Goal: Task Accomplishment & Management: Use online tool/utility

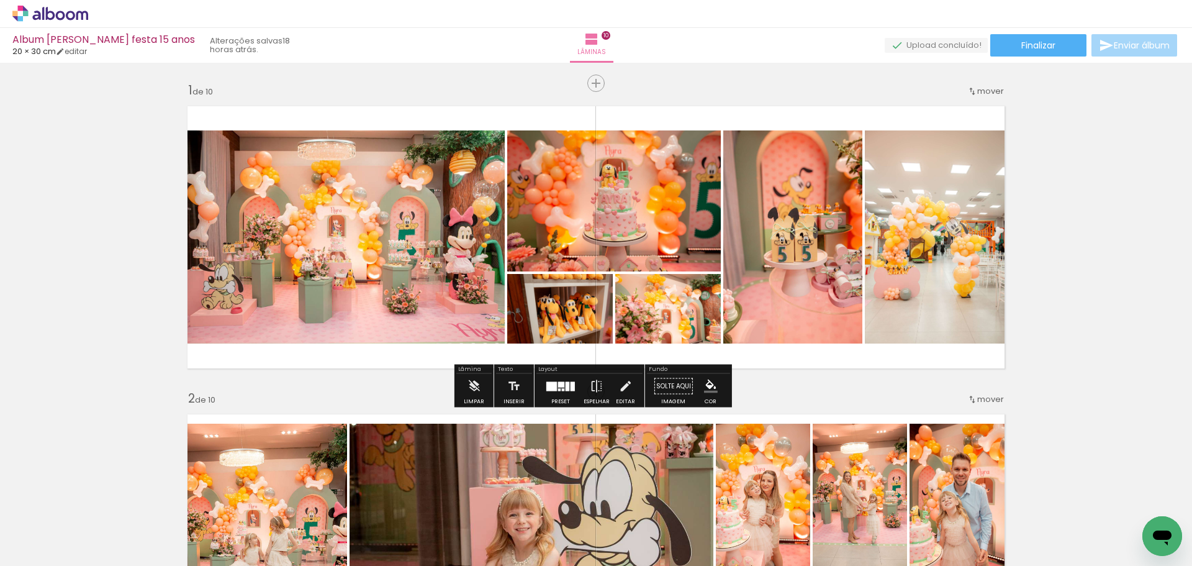
scroll to position [0, 17414]
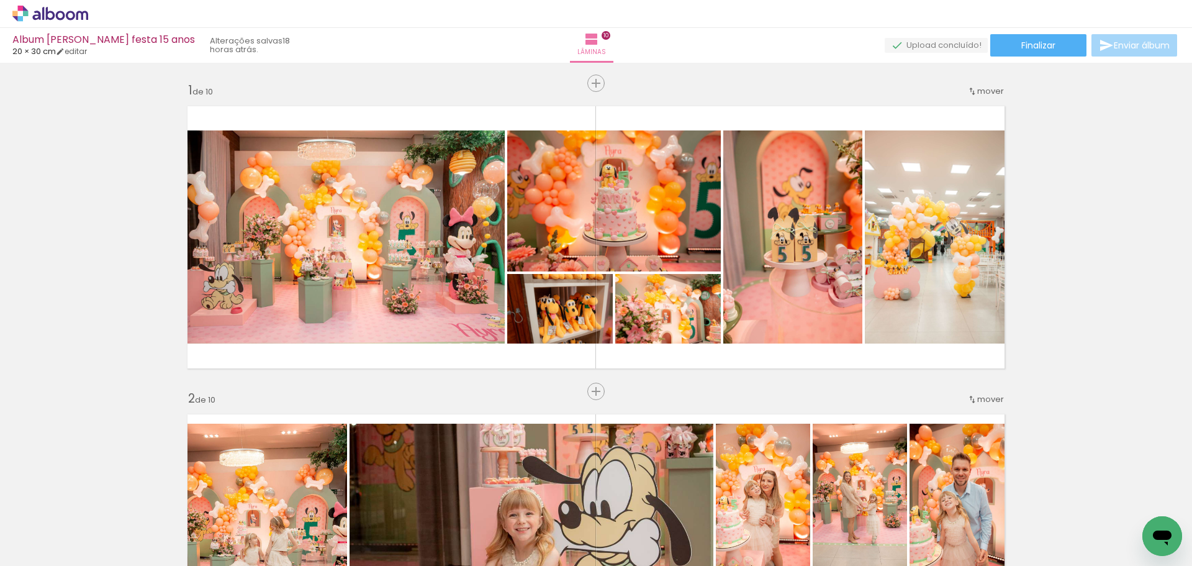
click at [50, 551] on span "Adicionar Fotos" at bounding box center [43, 549] width 37 height 14
click at [0, 0] on input "file" at bounding box center [0, 0] width 0 height 0
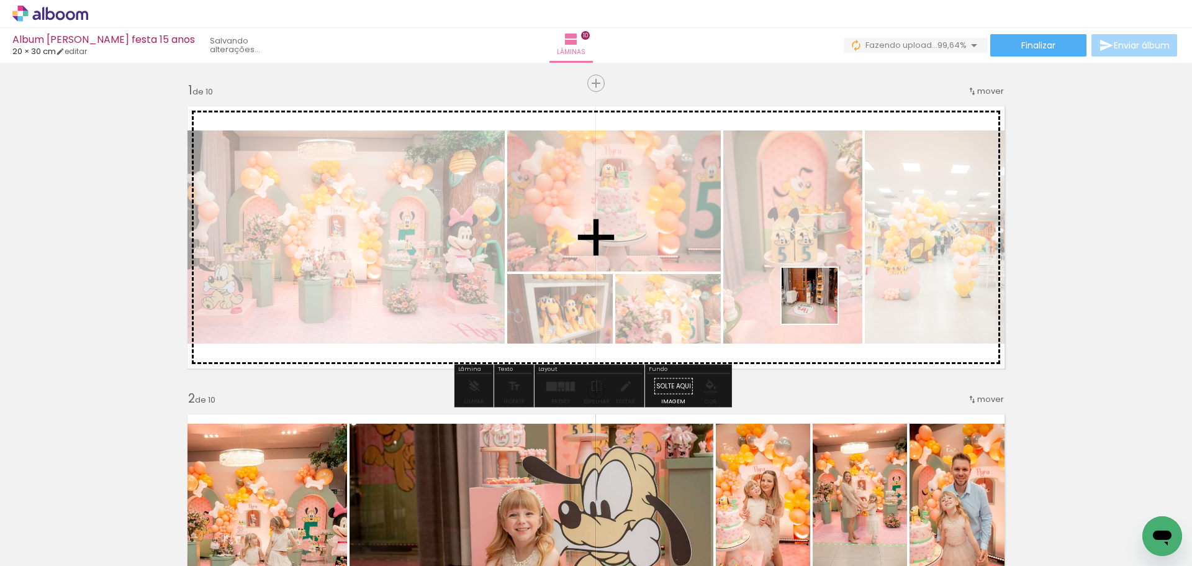
drag, startPoint x: 681, startPoint y: 537, endPoint x: 735, endPoint y: 485, distance: 75.5
click at [819, 306] on quentale-workspace at bounding box center [596, 283] width 1192 height 566
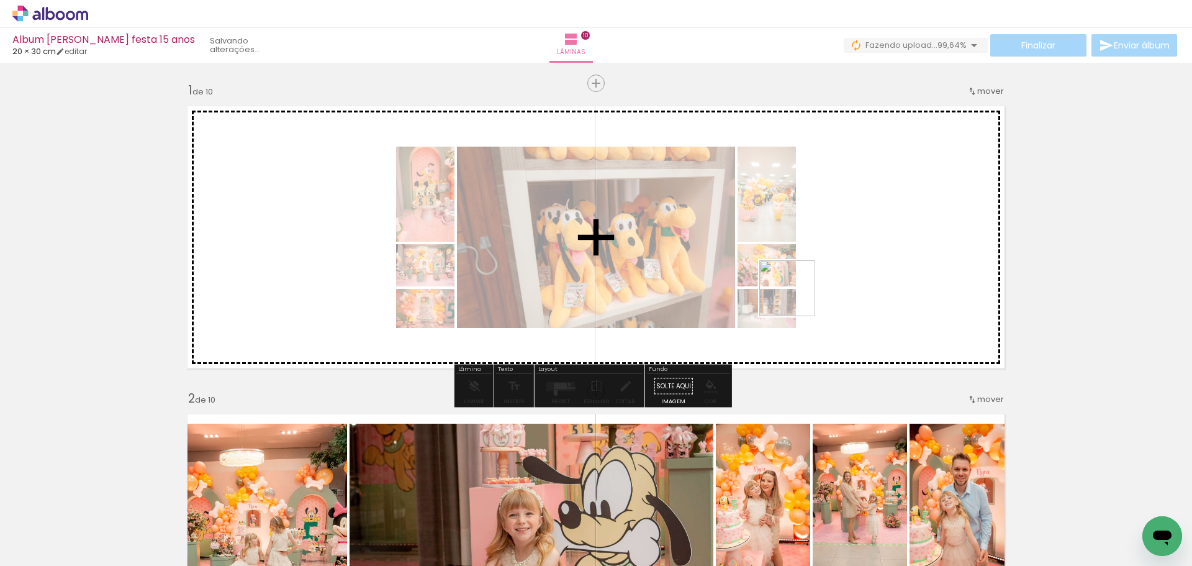
drag, startPoint x: 727, startPoint y: 537, endPoint x: 802, endPoint y: 279, distance: 268.4
click at [802, 279] on quentale-workspace at bounding box center [596, 283] width 1192 height 566
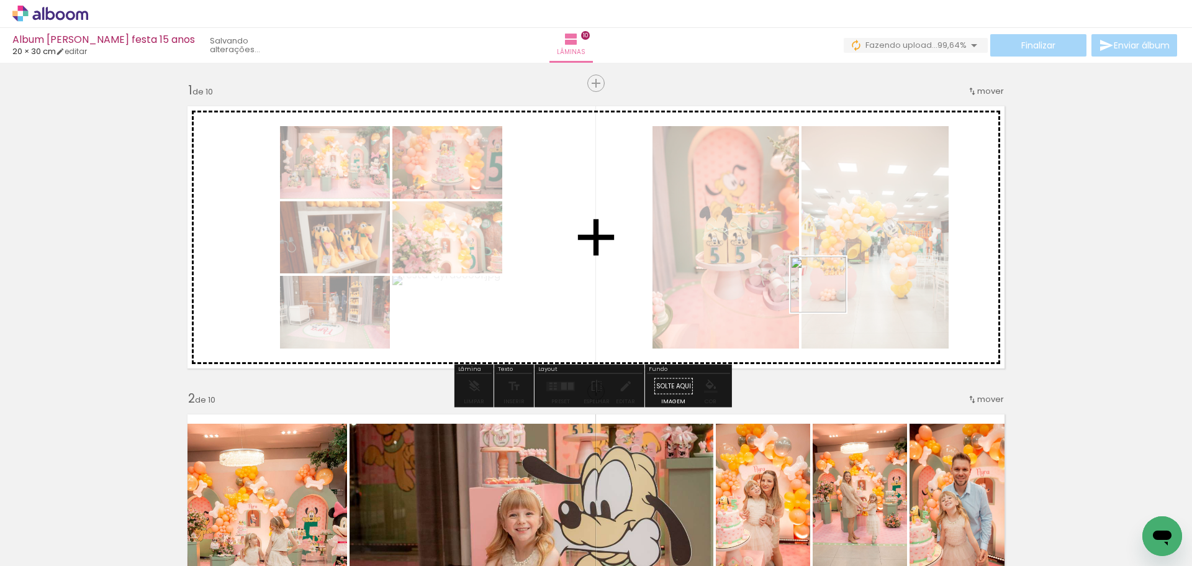
drag, startPoint x: 799, startPoint y: 525, endPoint x: 829, endPoint y: 290, distance: 236.7
click at [829, 290] on quentale-workspace at bounding box center [596, 283] width 1192 height 566
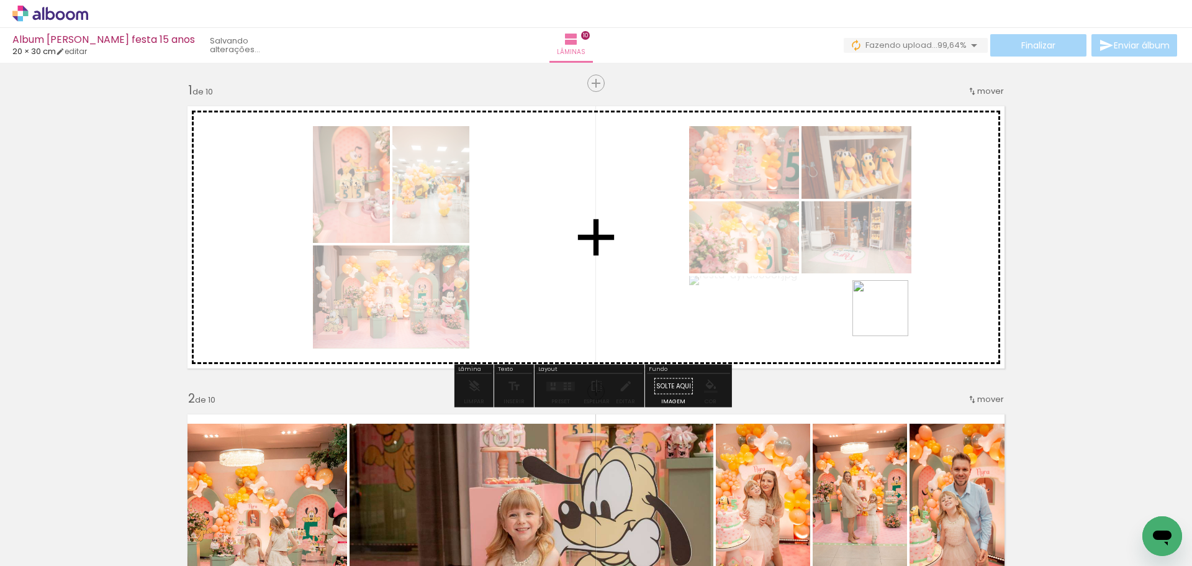
drag, startPoint x: 928, startPoint y: 535, endPoint x: 882, endPoint y: 294, distance: 244.7
click at [882, 294] on quentale-workspace at bounding box center [596, 283] width 1192 height 566
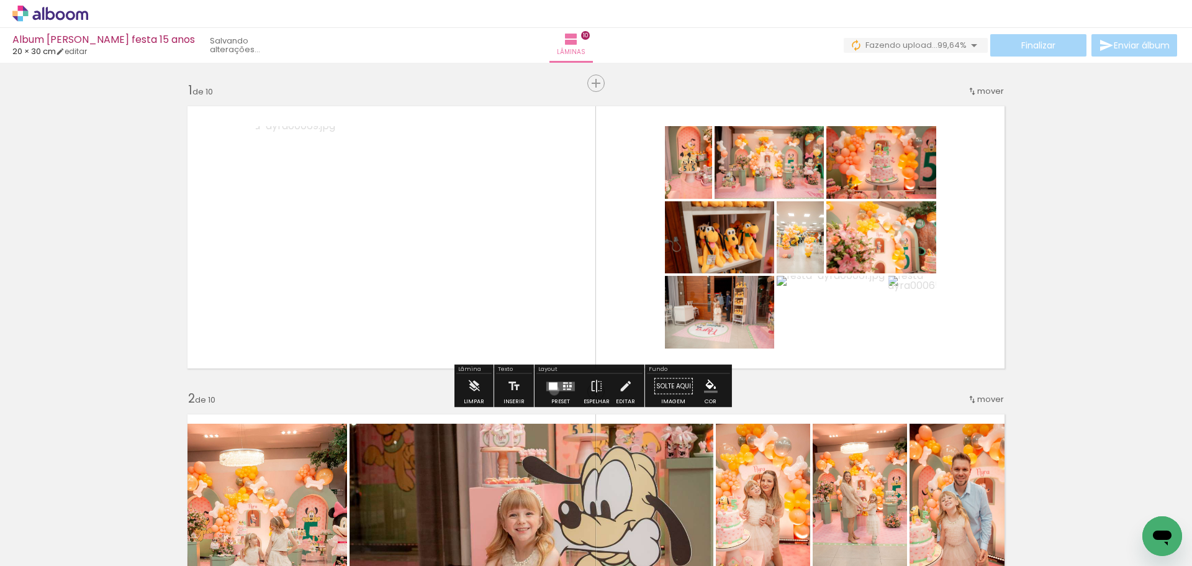
click at [551, 390] on quentale-layouter at bounding box center [560, 385] width 29 height 9
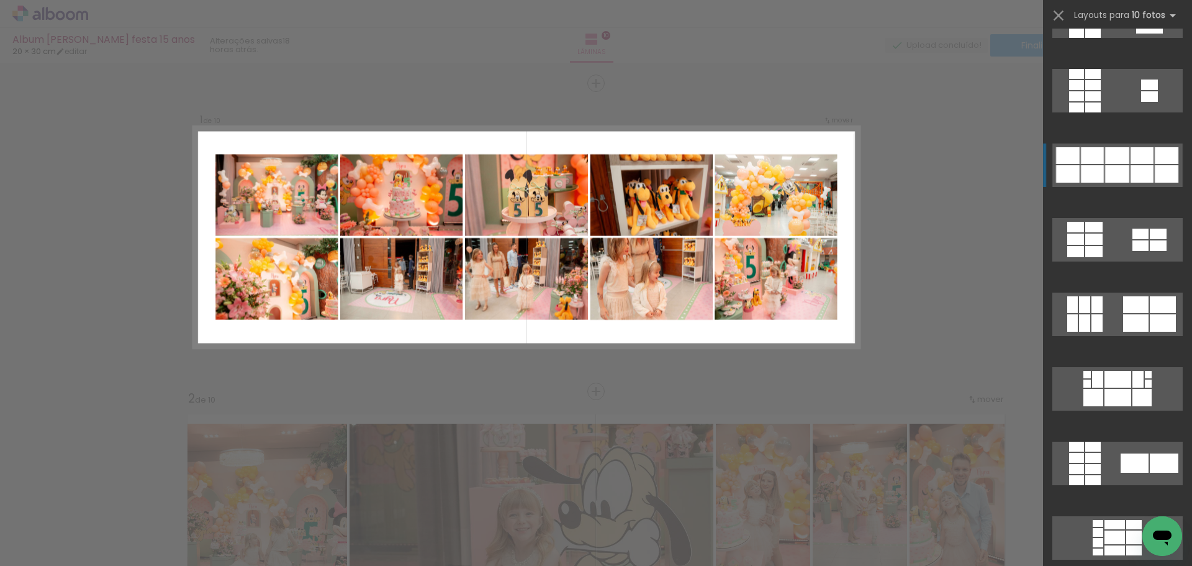
scroll to position [1312, 0]
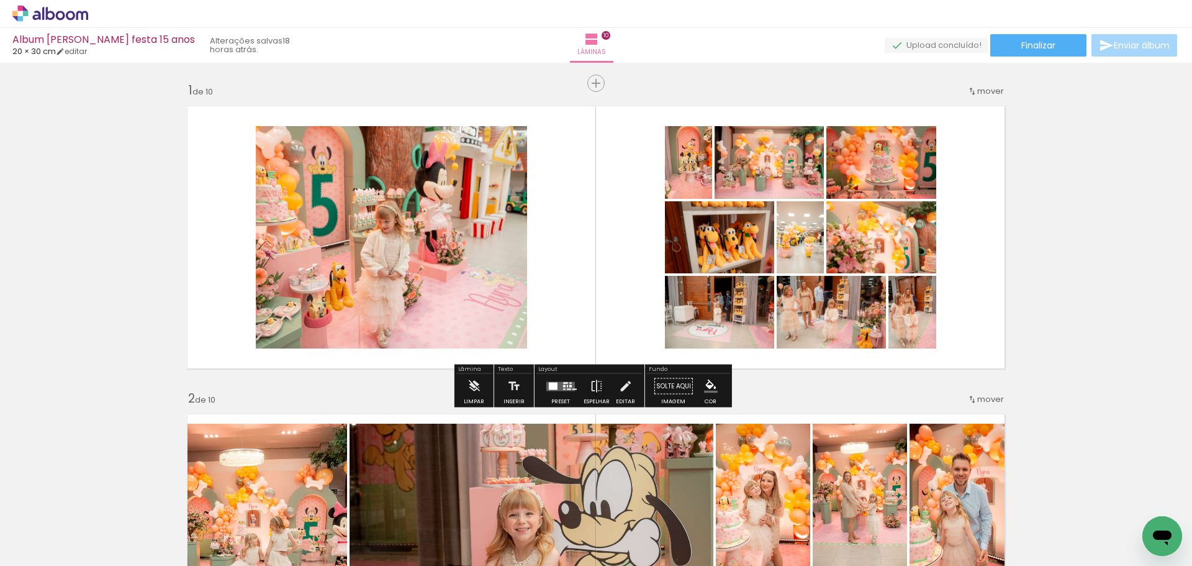
click at [0, 0] on slot "P&B" at bounding box center [0, 0] width 0 height 0
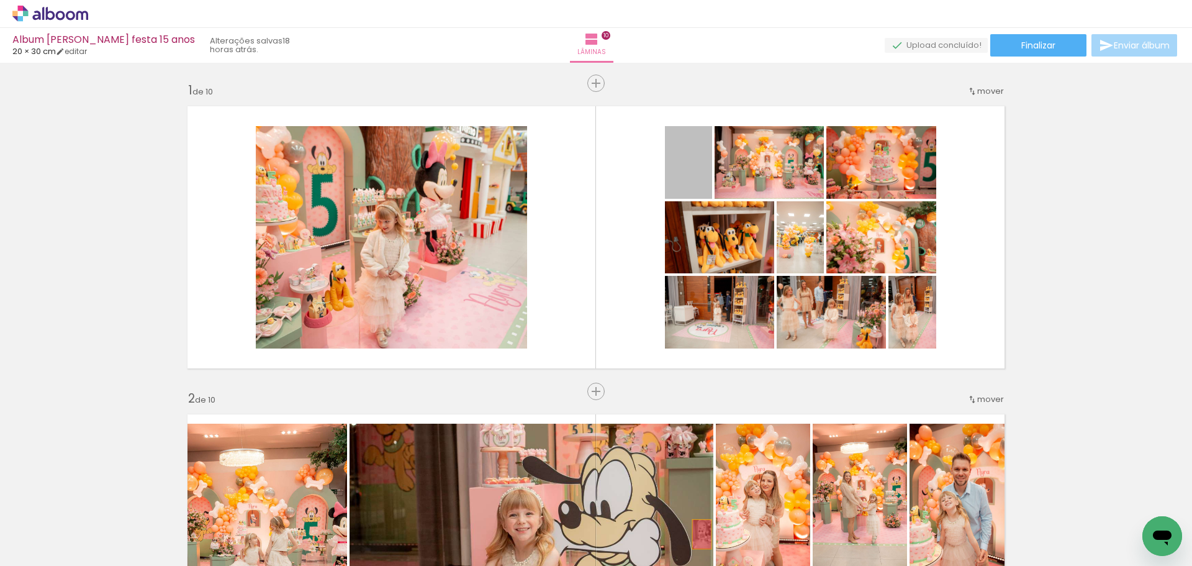
drag, startPoint x: 694, startPoint y: 161, endPoint x: 697, endPoint y: 543, distance: 381.3
click at [697, 543] on quentale-workspace at bounding box center [596, 283] width 1192 height 566
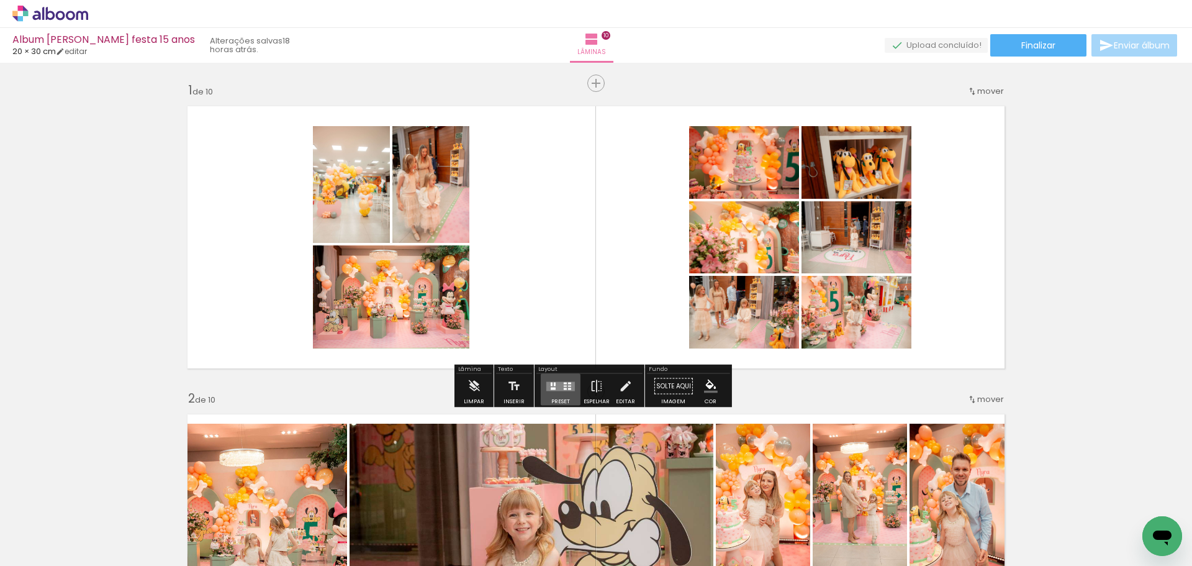
click at [562, 389] on quentale-layouter at bounding box center [560, 385] width 29 height 9
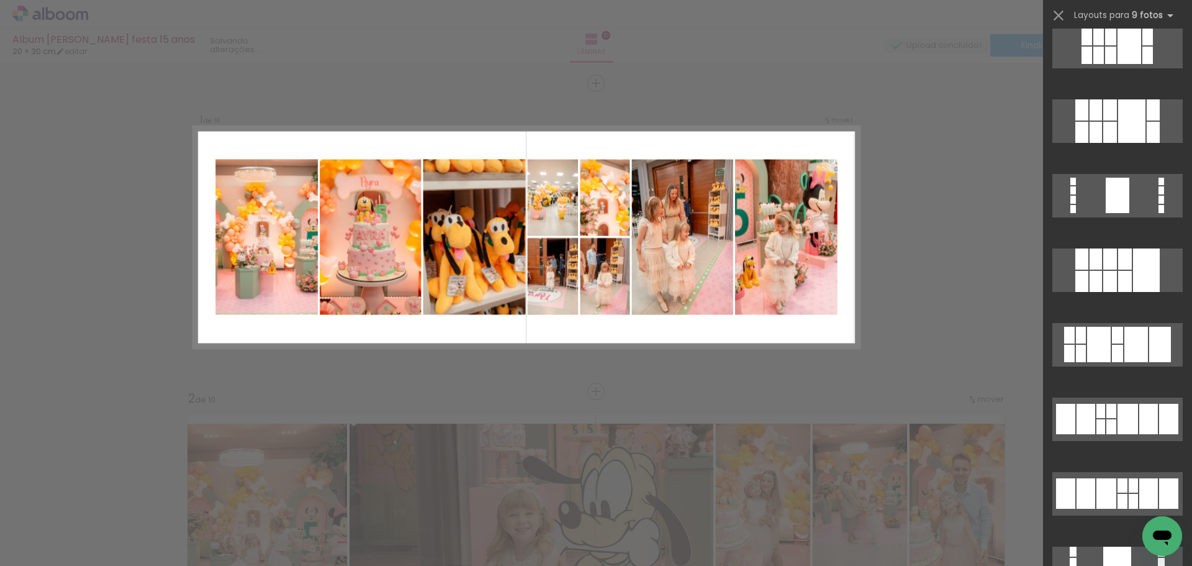
scroll to position [2346, 0]
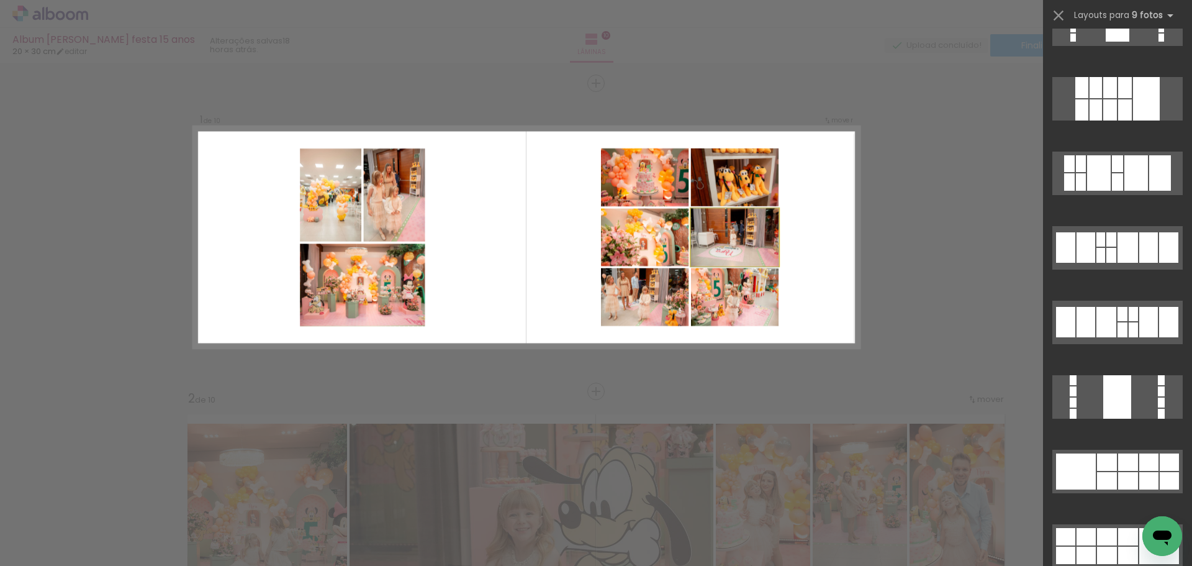
click at [694, 247] on quentale-photo at bounding box center [735, 238] width 88 height 58
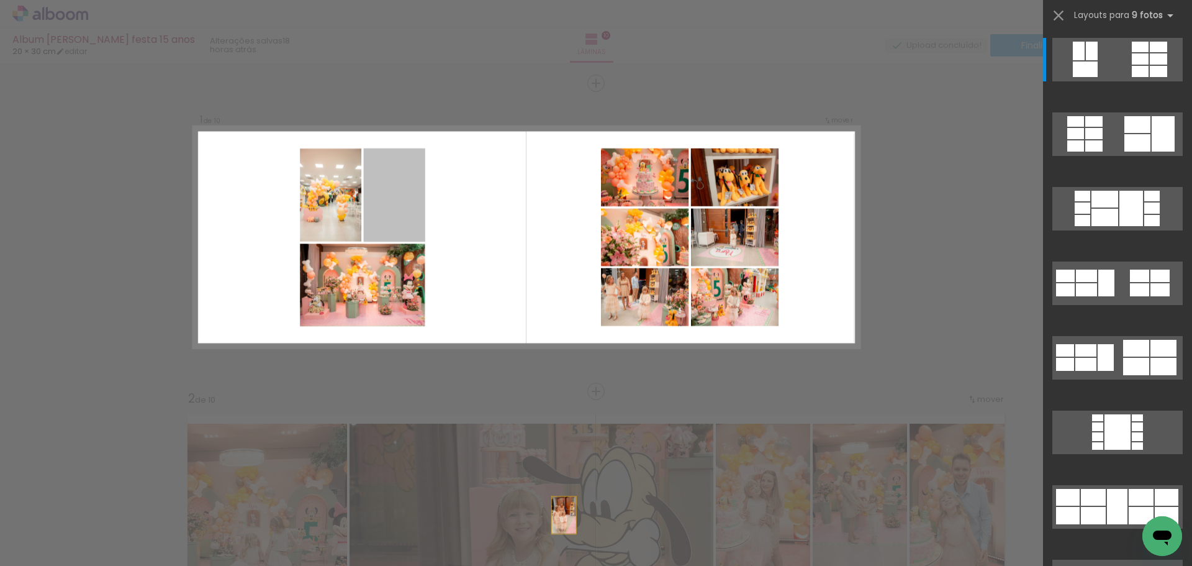
drag, startPoint x: 398, startPoint y: 204, endPoint x: 602, endPoint y: 595, distance: 440.5
click at [602, 565] on html "link( href="../../bower_components/polymer/polymer.html" rel="import" ) picture…" at bounding box center [596, 283] width 1192 height 566
drag, startPoint x: 395, startPoint y: 188, endPoint x: 535, endPoint y: 578, distance: 414.3
click at [535, 565] on html "link( href="../../bower_components/polymer/polymer.html" rel="import" ) picture…" at bounding box center [596, 283] width 1192 height 566
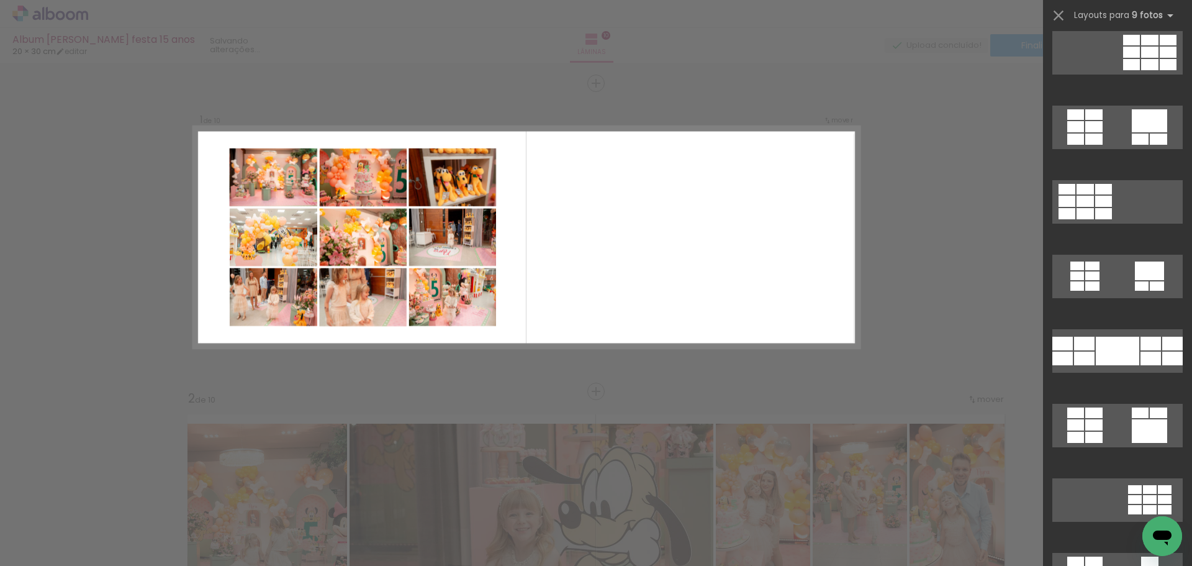
scroll to position [1104, 0]
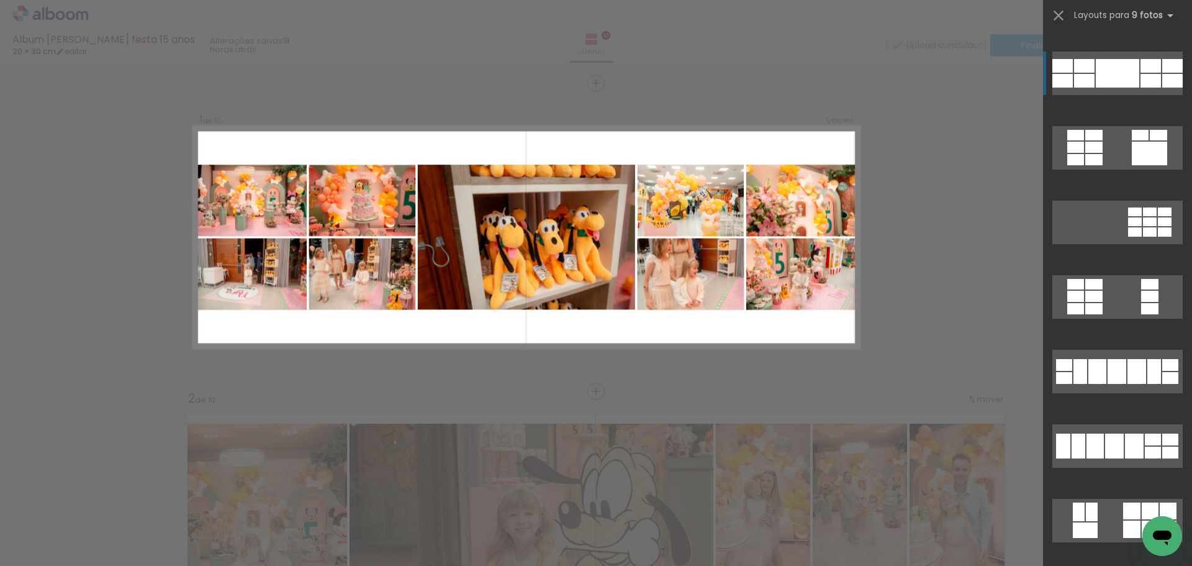
click at [1123, 63] on div at bounding box center [1117, 73] width 43 height 29
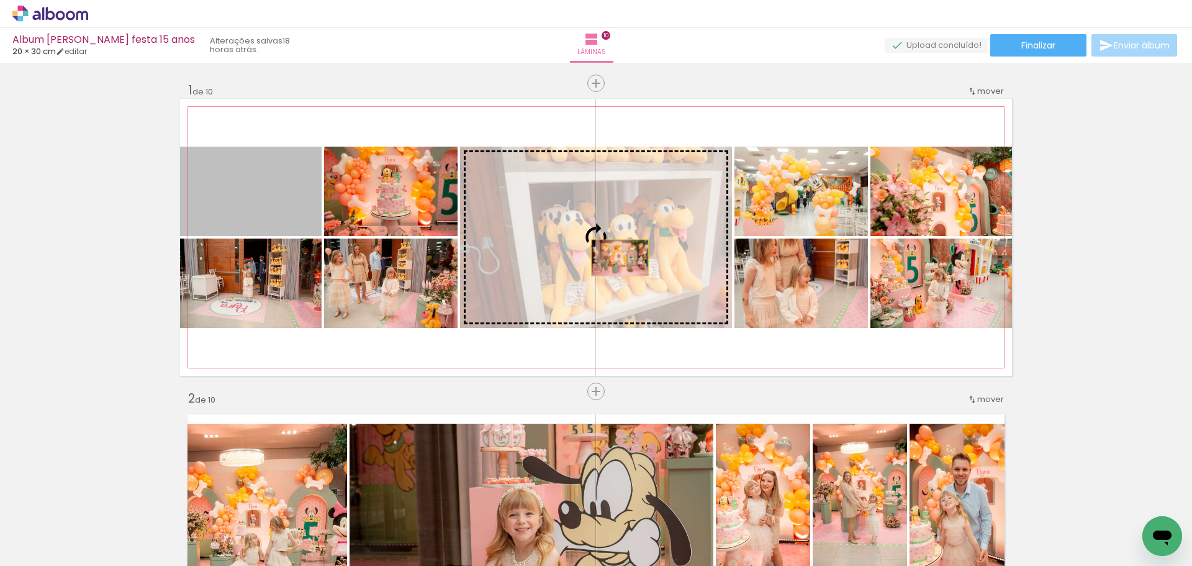
drag, startPoint x: 296, startPoint y: 208, endPoint x: 612, endPoint y: 256, distance: 320.3
click at [0, 0] on slot at bounding box center [0, 0] width 0 height 0
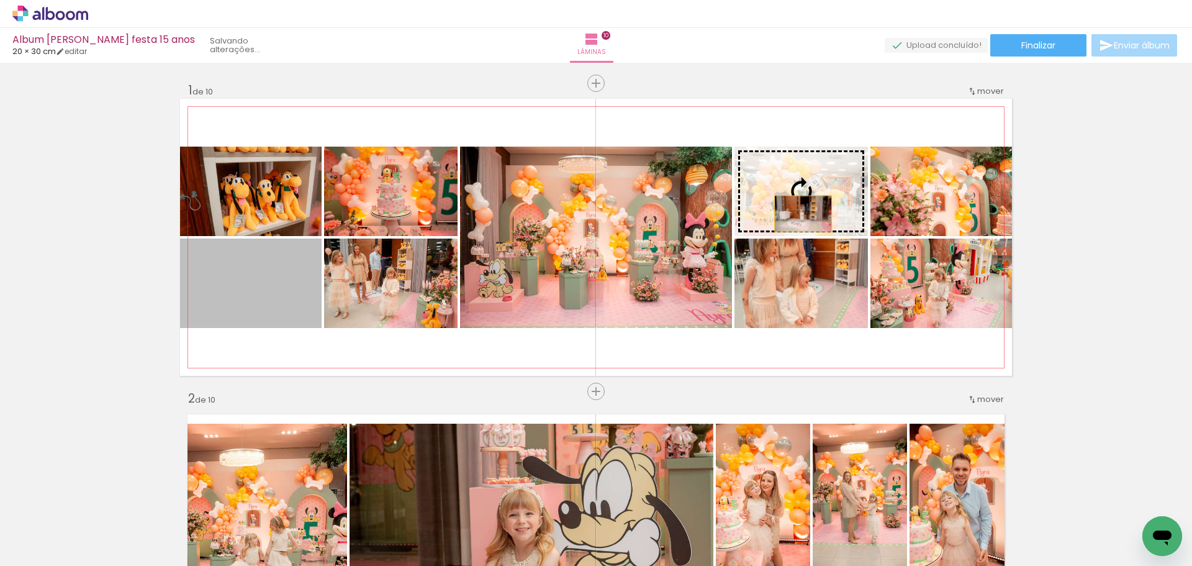
drag, startPoint x: 260, startPoint y: 301, endPoint x: 819, endPoint y: 207, distance: 566.7
click at [0, 0] on slot at bounding box center [0, 0] width 0 height 0
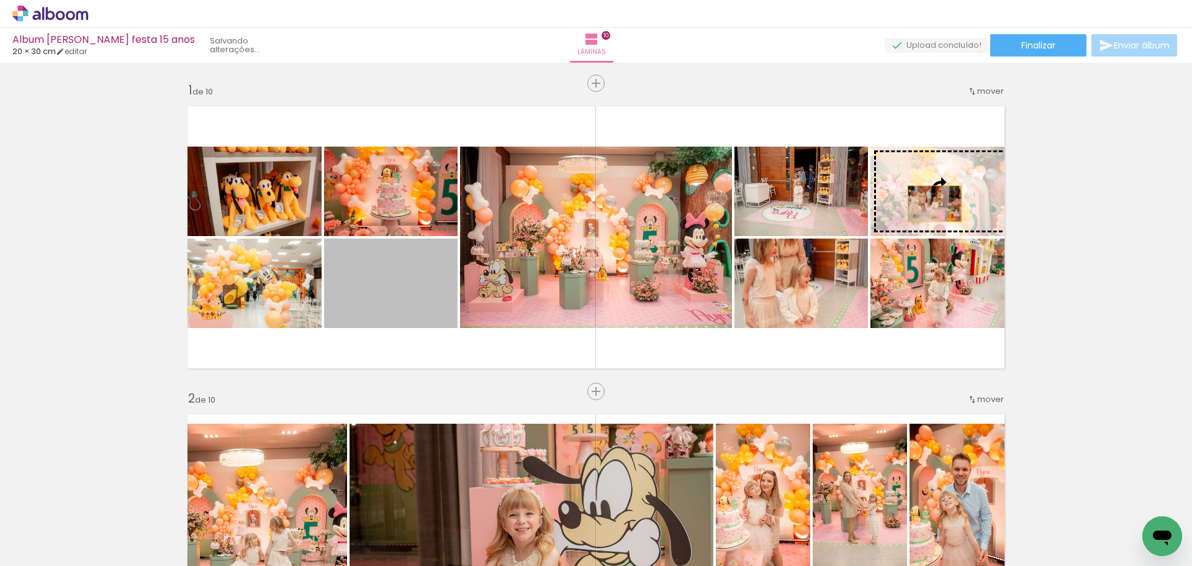
drag, startPoint x: 387, startPoint y: 300, endPoint x: 945, endPoint y: 202, distance: 566.1
click at [0, 0] on slot at bounding box center [0, 0] width 0 height 0
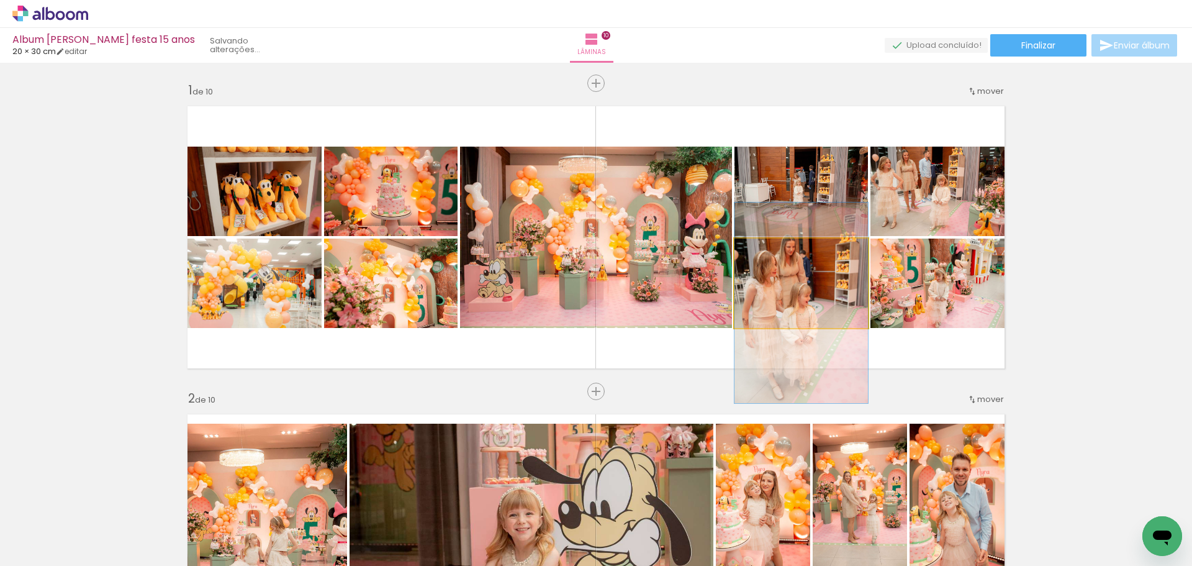
drag, startPoint x: 814, startPoint y: 303, endPoint x: 822, endPoint y: 322, distance: 21.1
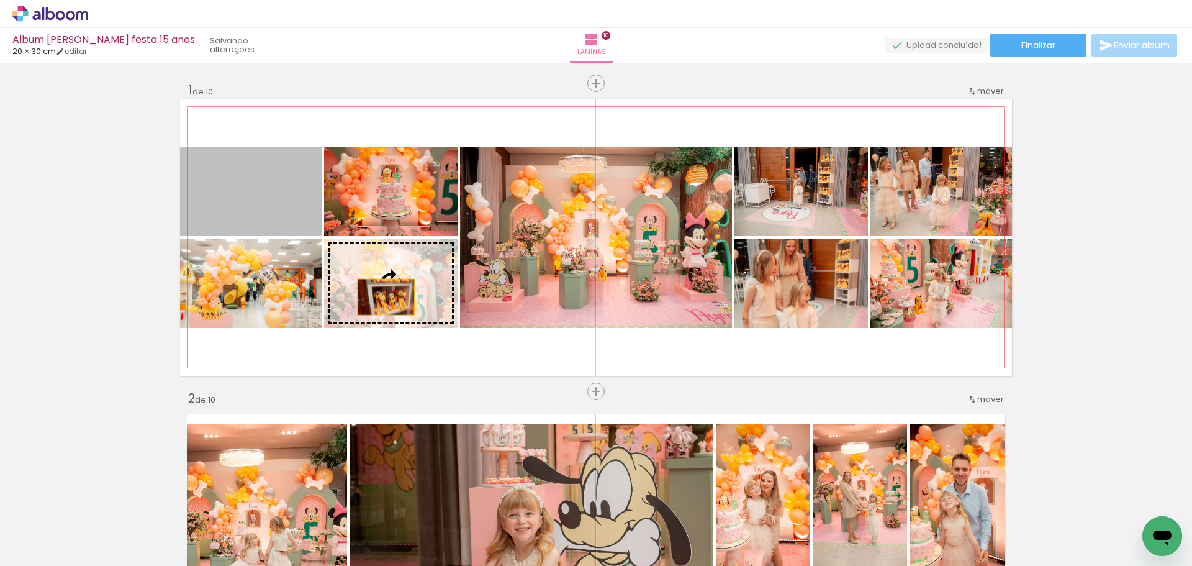
drag, startPoint x: 250, startPoint y: 209, endPoint x: 379, endPoint y: 295, distance: 155.4
click at [0, 0] on slot at bounding box center [0, 0] width 0 height 0
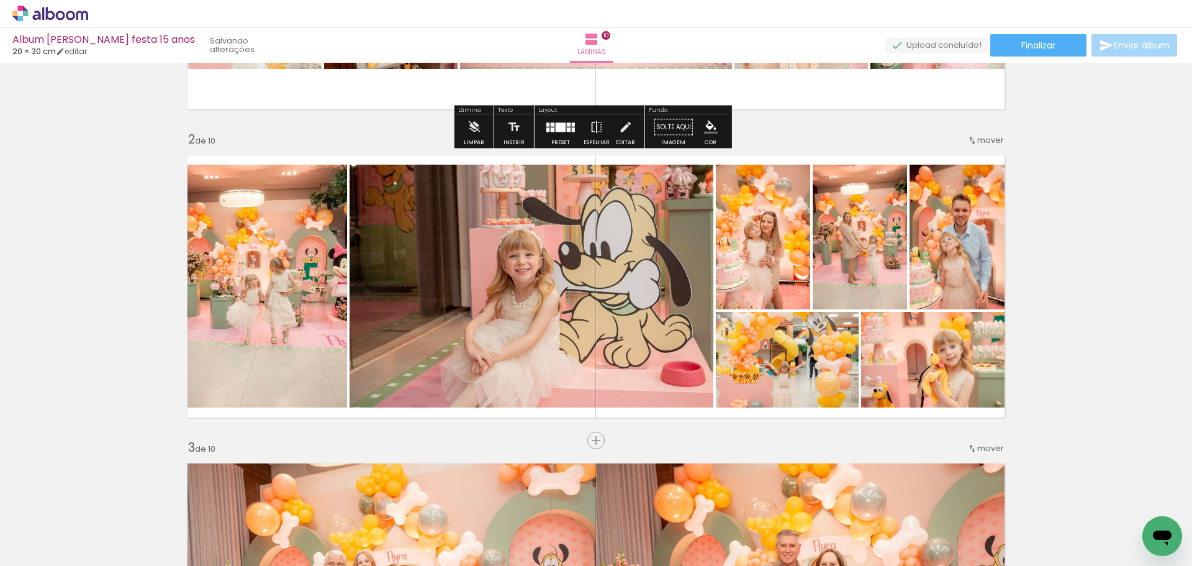
scroll to position [260, 0]
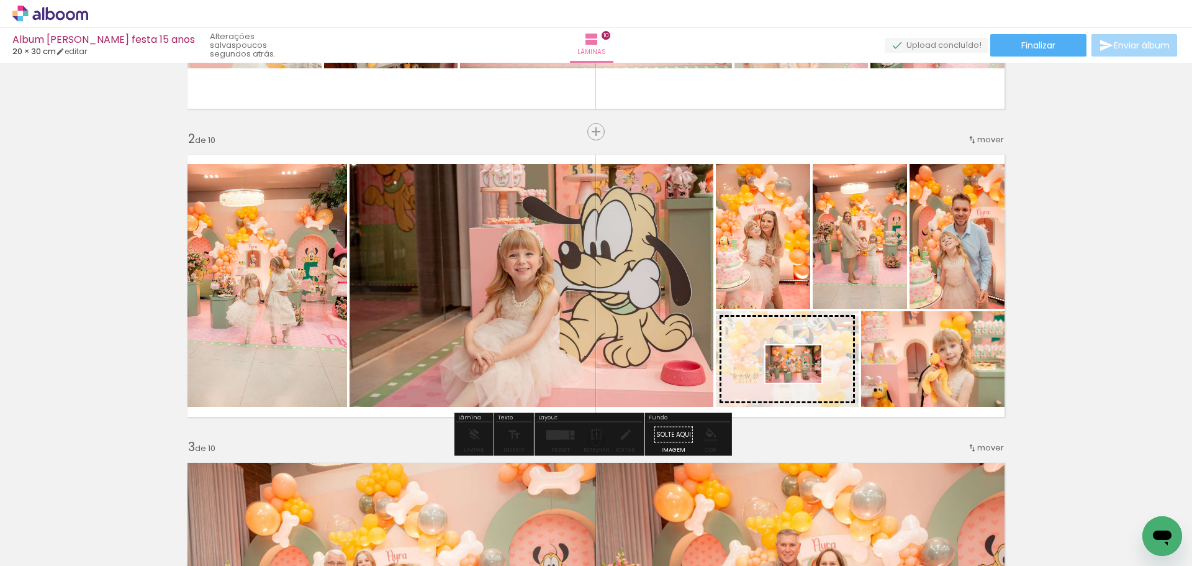
drag, startPoint x: 1081, startPoint y: 531, endPoint x: 804, endPoint y: 383, distance: 314.8
click at [804, 383] on quentale-workspace at bounding box center [596, 283] width 1192 height 566
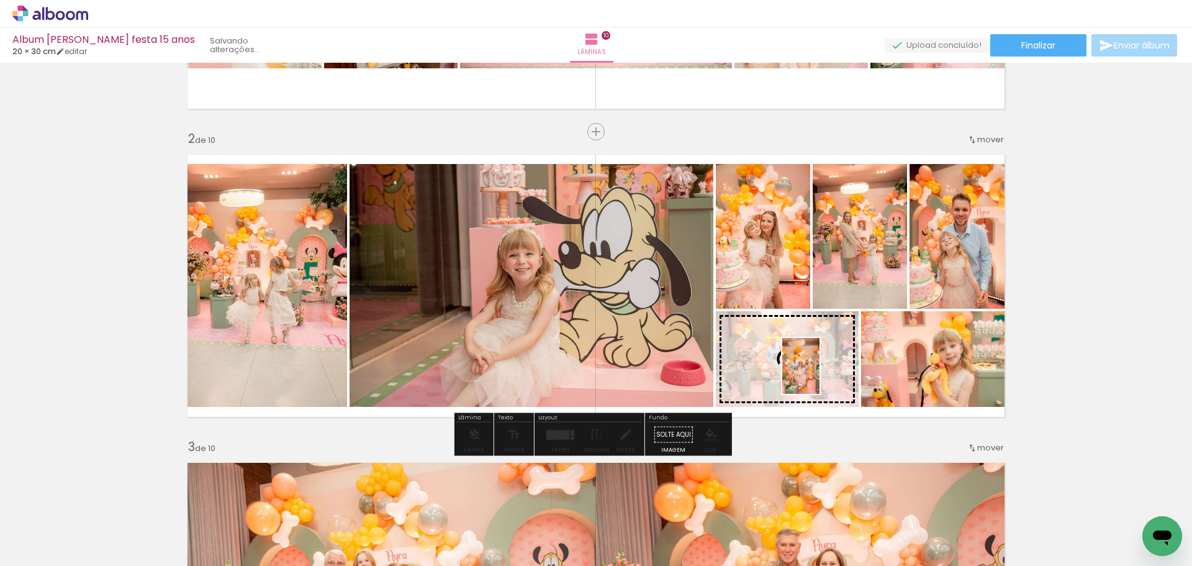
drag, startPoint x: 1132, startPoint y: 519, endPoint x: 820, endPoint y: 374, distance: 344.3
click at [820, 374] on quentale-workspace at bounding box center [596, 283] width 1192 height 566
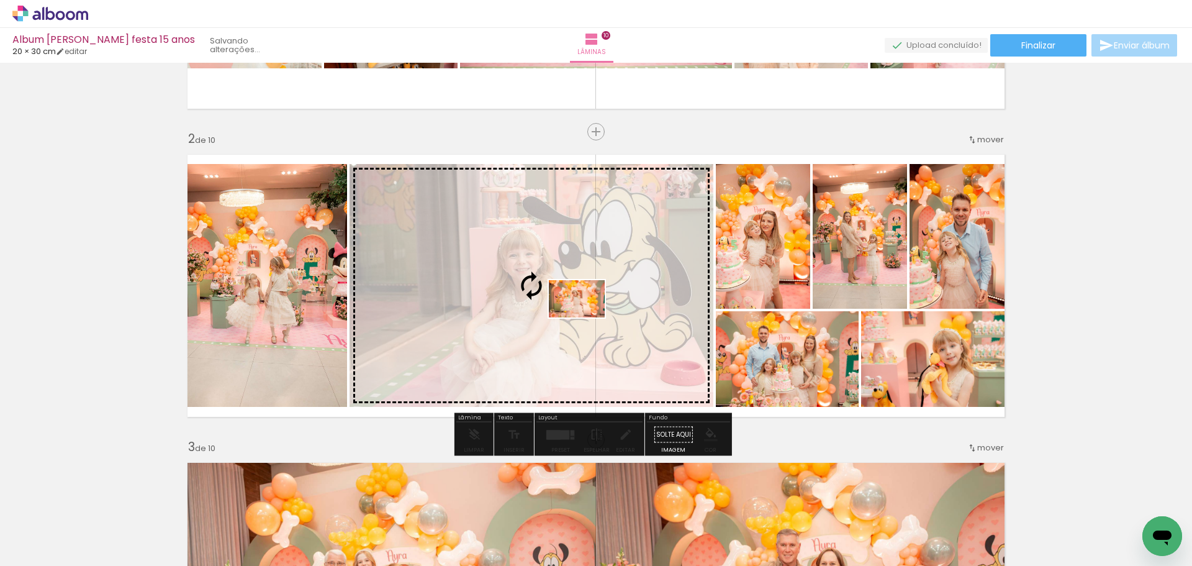
drag, startPoint x: 1035, startPoint y: 537, endPoint x: 587, endPoint y: 316, distance: 499.9
click at [587, 316] on quentale-workspace at bounding box center [596, 283] width 1192 height 566
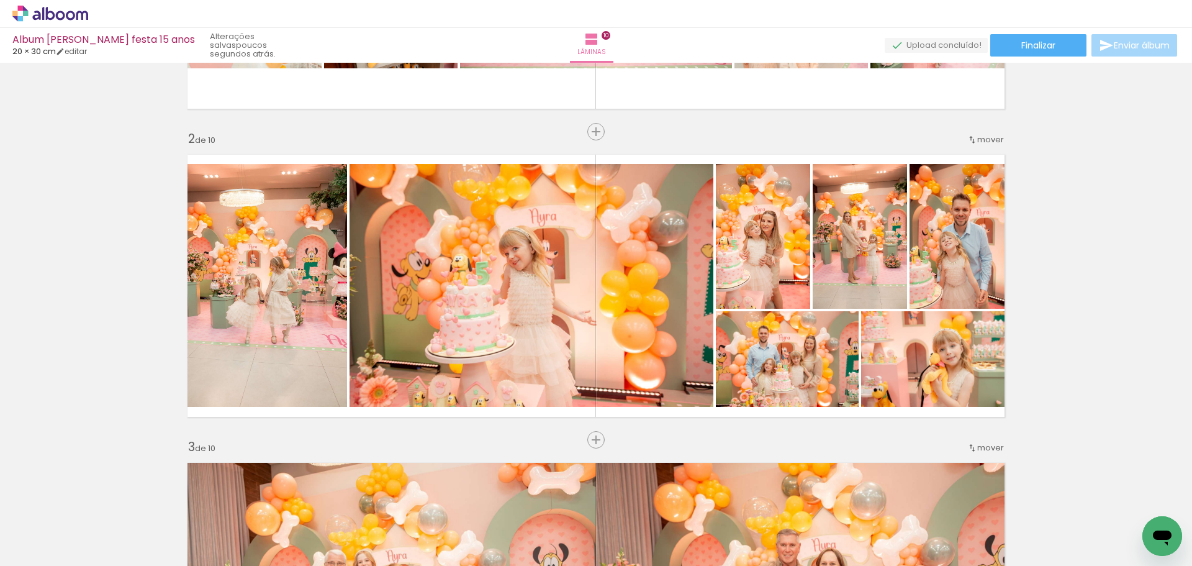
scroll to position [0, 1741]
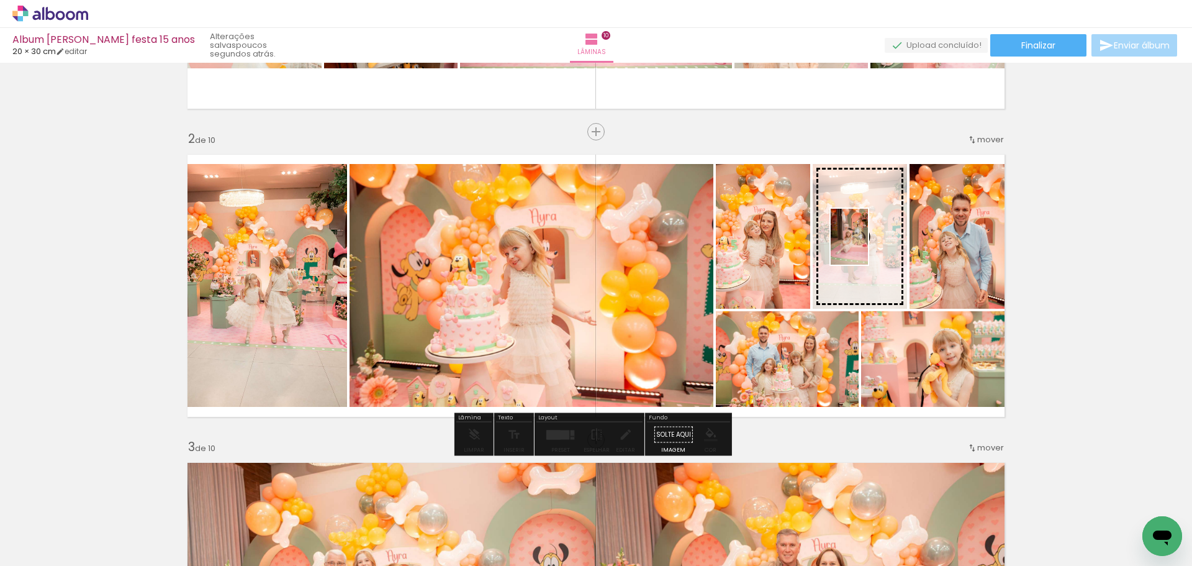
drag, startPoint x: 543, startPoint y: 532, endPoint x: 872, endPoint y: 257, distance: 428.1
click at [872, 257] on quentale-workspace at bounding box center [596, 283] width 1192 height 566
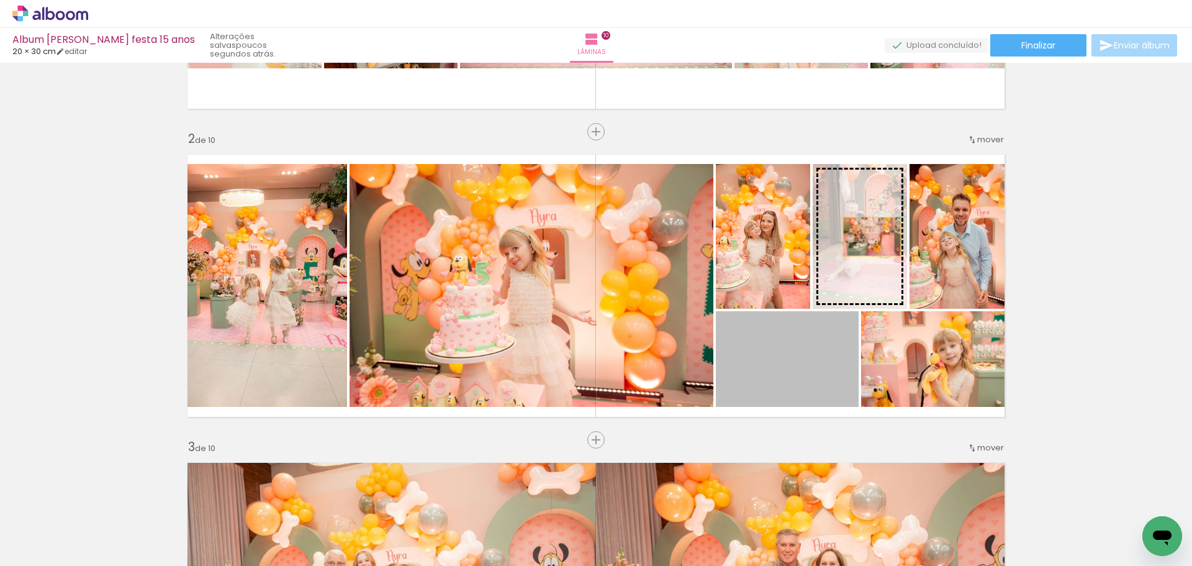
drag, startPoint x: 794, startPoint y: 367, endPoint x: 868, endPoint y: 236, distance: 150.4
click at [0, 0] on slot at bounding box center [0, 0] width 0 height 0
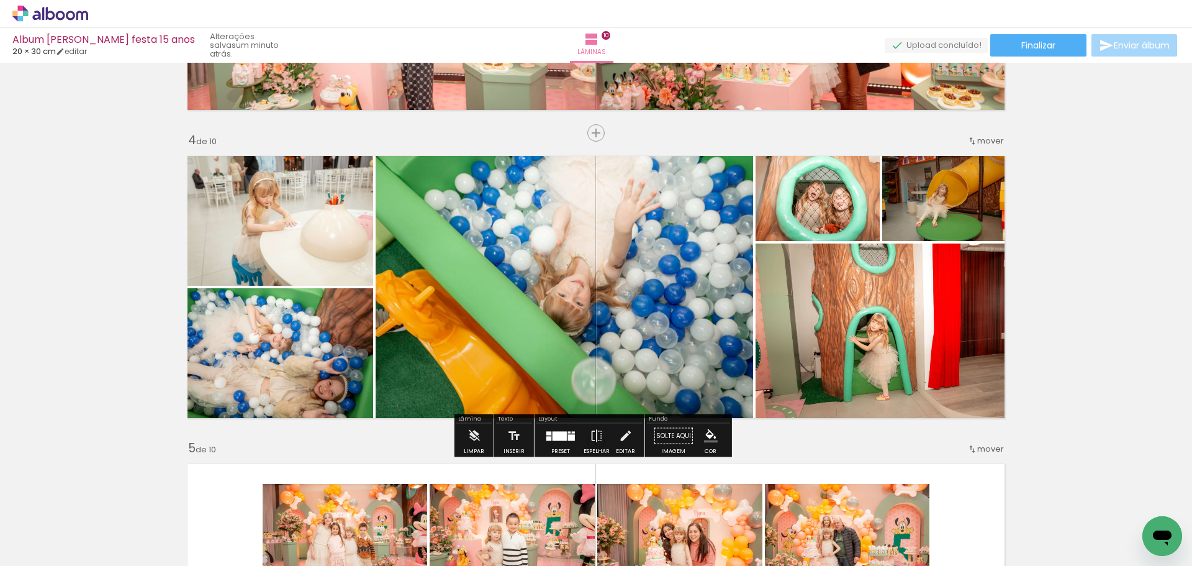
scroll to position [884, 0]
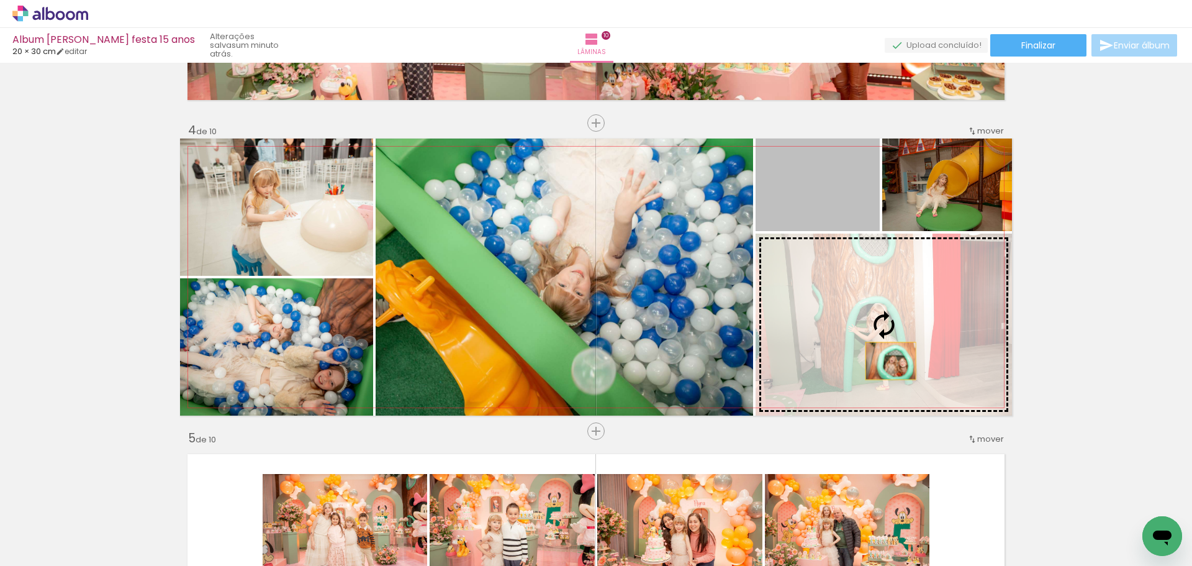
drag, startPoint x: 835, startPoint y: 207, endPoint x: 887, endPoint y: 353, distance: 155.4
click at [0, 0] on slot at bounding box center [0, 0] width 0 height 0
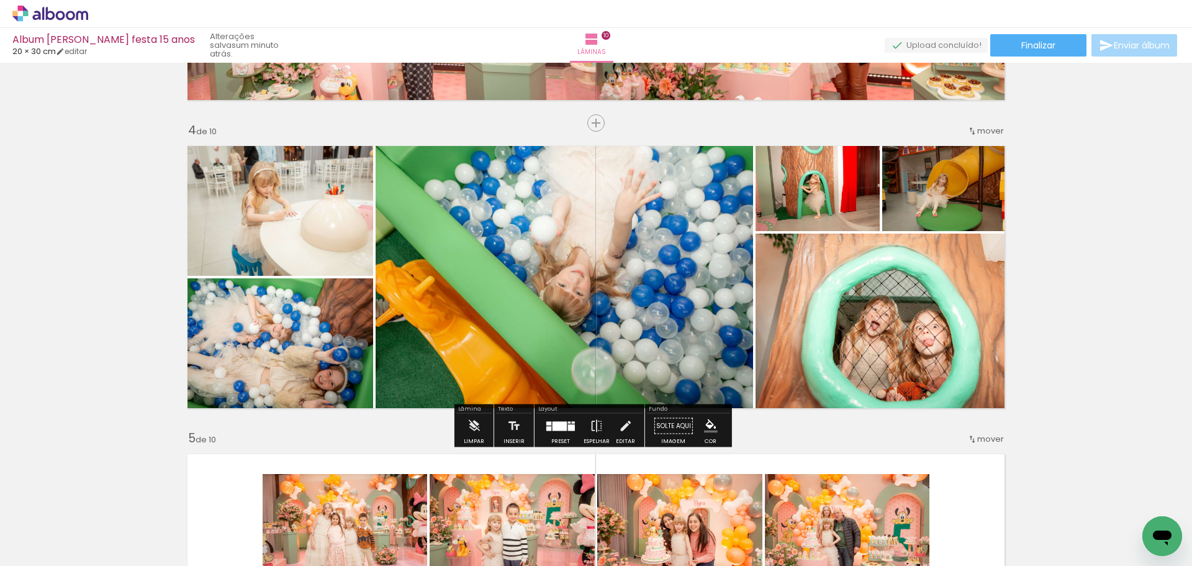
scroll to position [0, 1741]
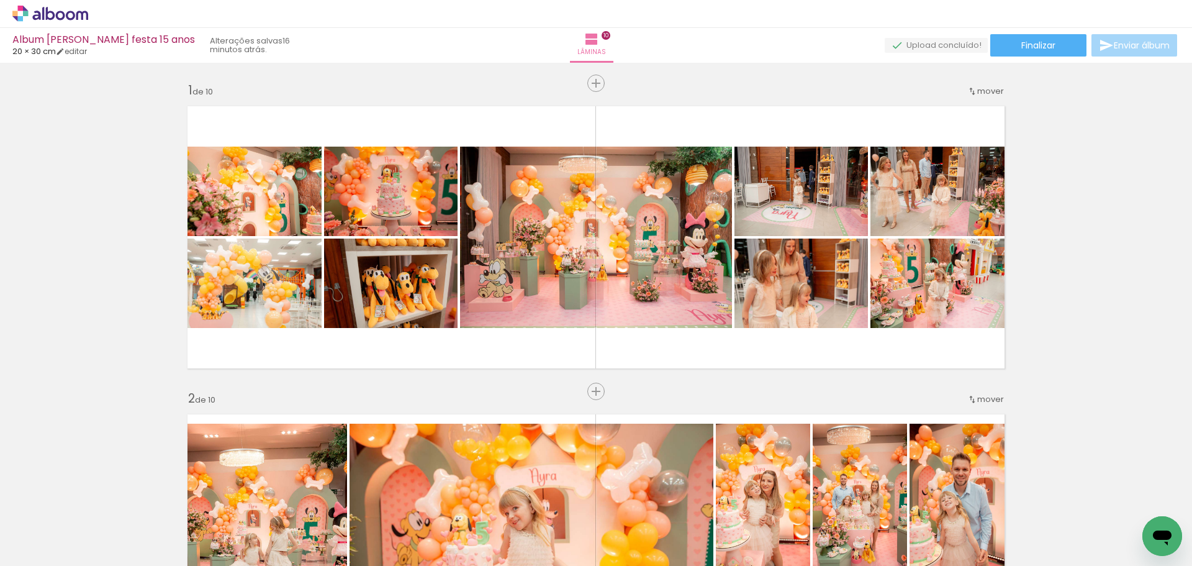
scroll to position [0, 1741]
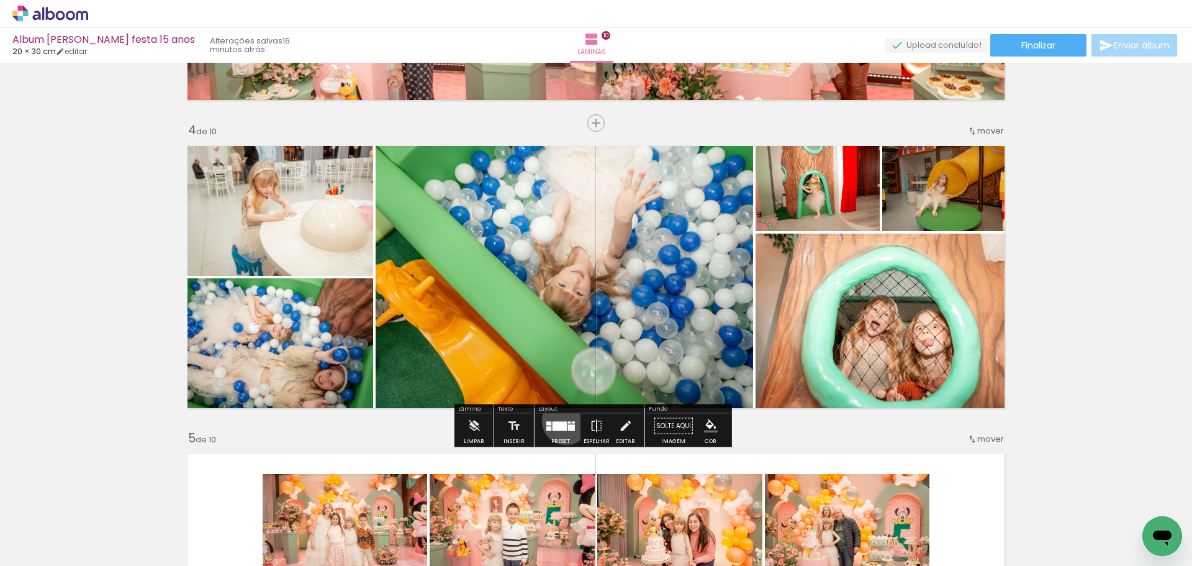
click at [563, 420] on div at bounding box center [561, 426] width 34 height 25
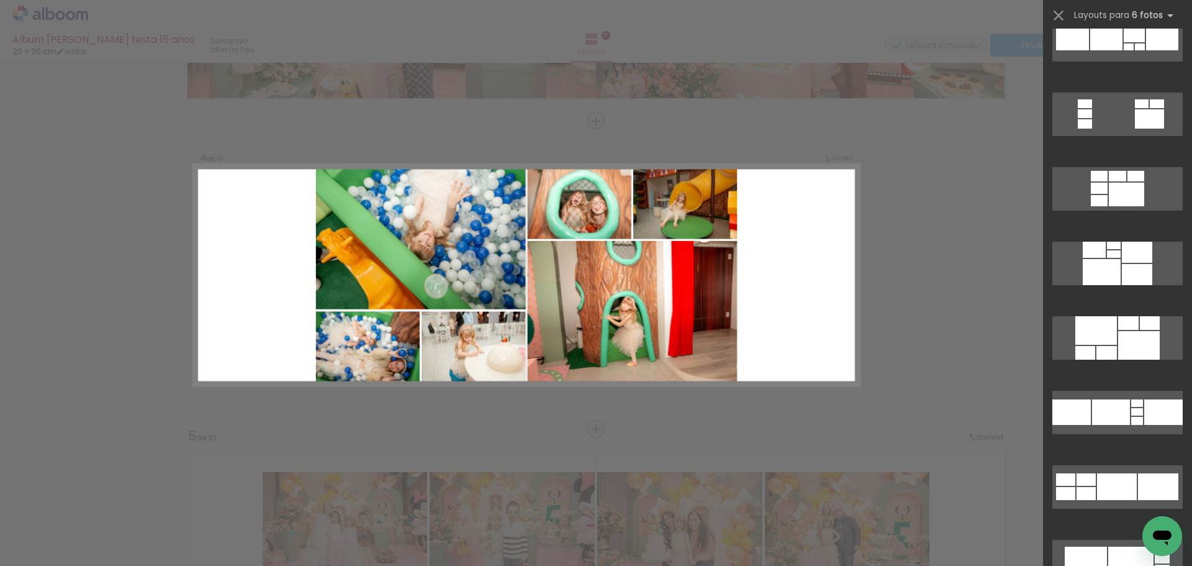
scroll to position [868, 0]
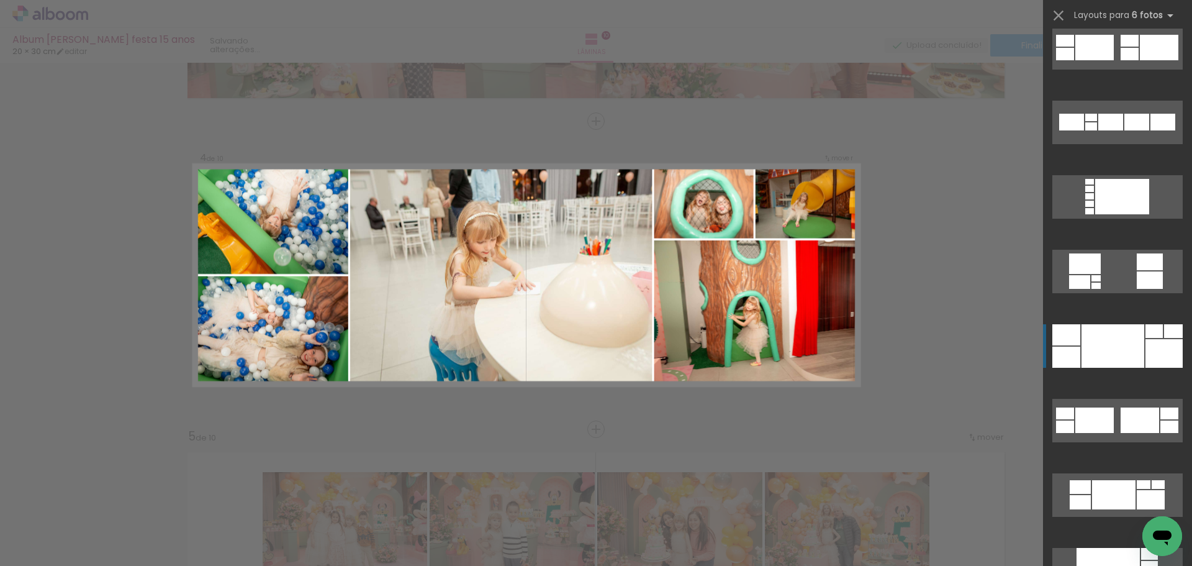
scroll to position [235, 0]
click at [1151, 351] on div at bounding box center [1164, 354] width 37 height 29
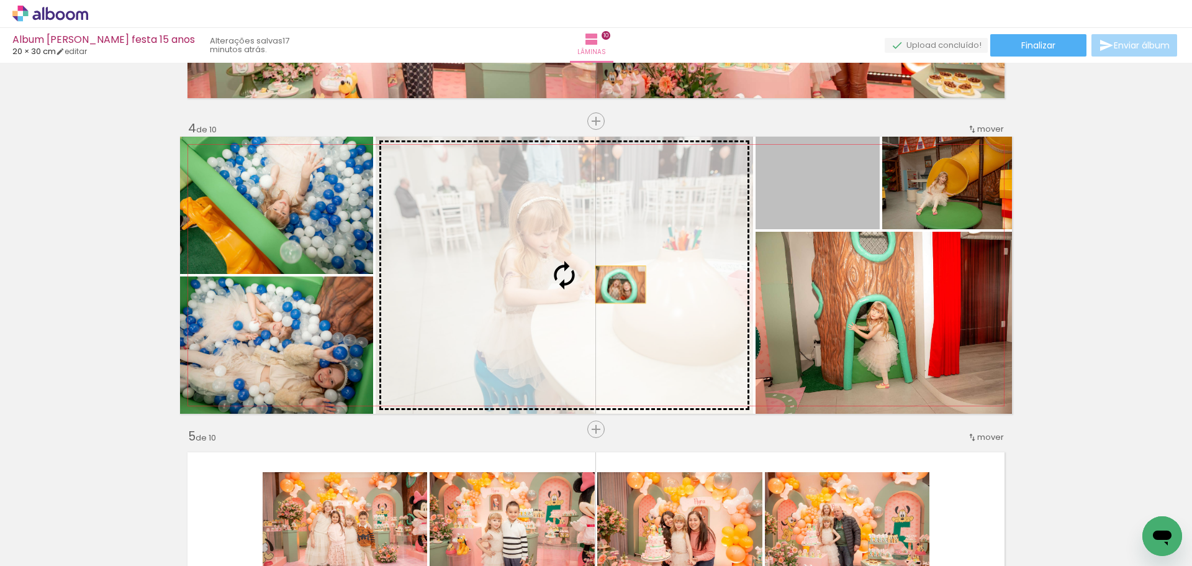
drag, startPoint x: 846, startPoint y: 204, endPoint x: 616, endPoint y: 284, distance: 243.9
click at [0, 0] on slot at bounding box center [0, 0] width 0 height 0
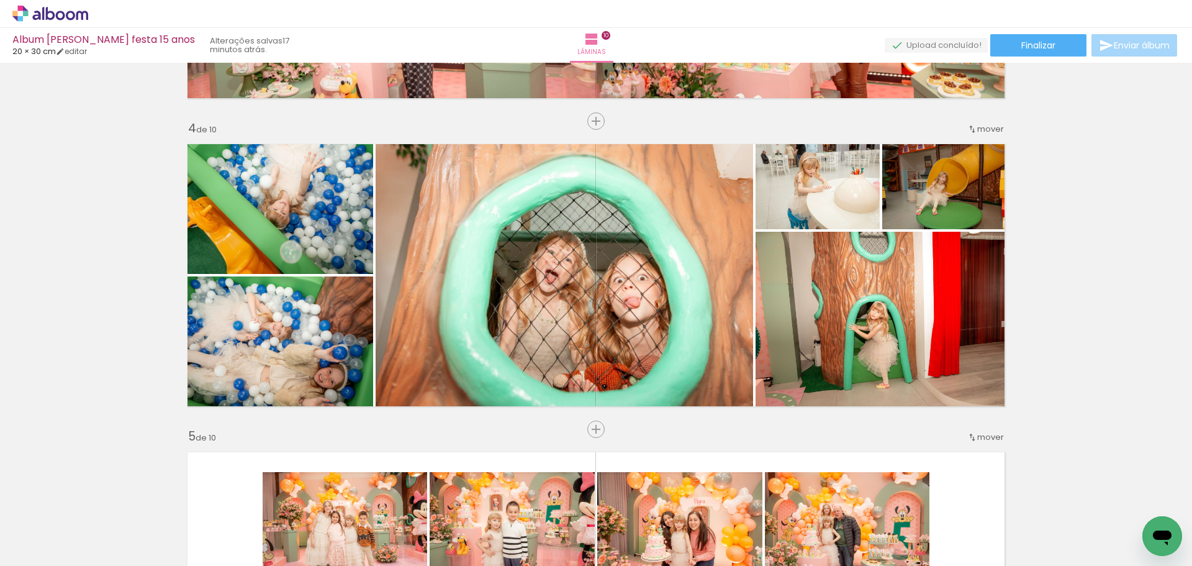
scroll to position [1163, 0]
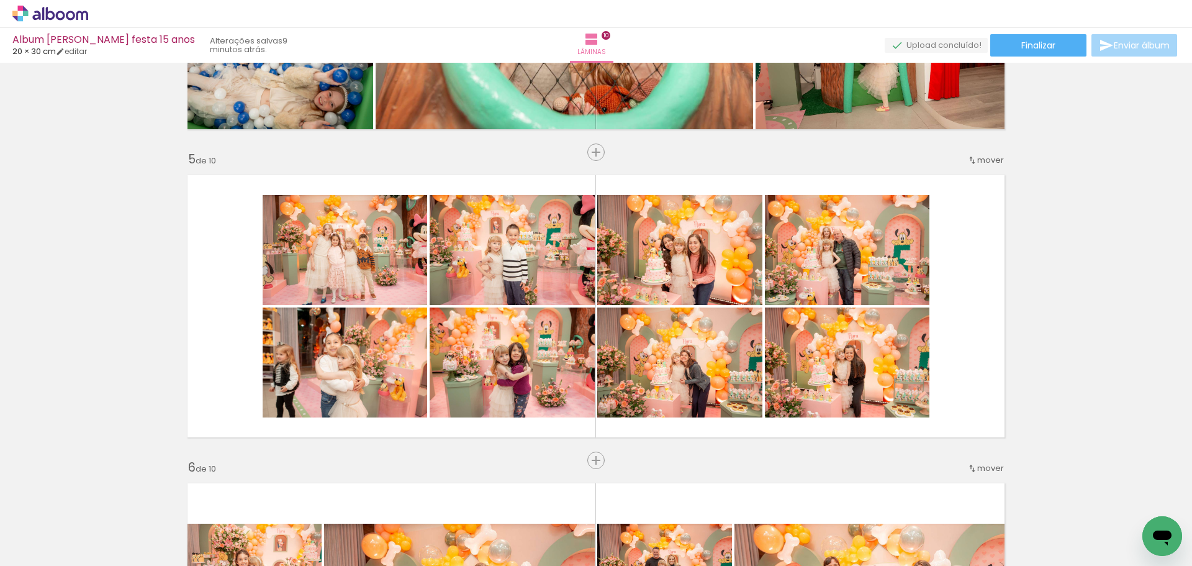
scroll to position [0, 1741]
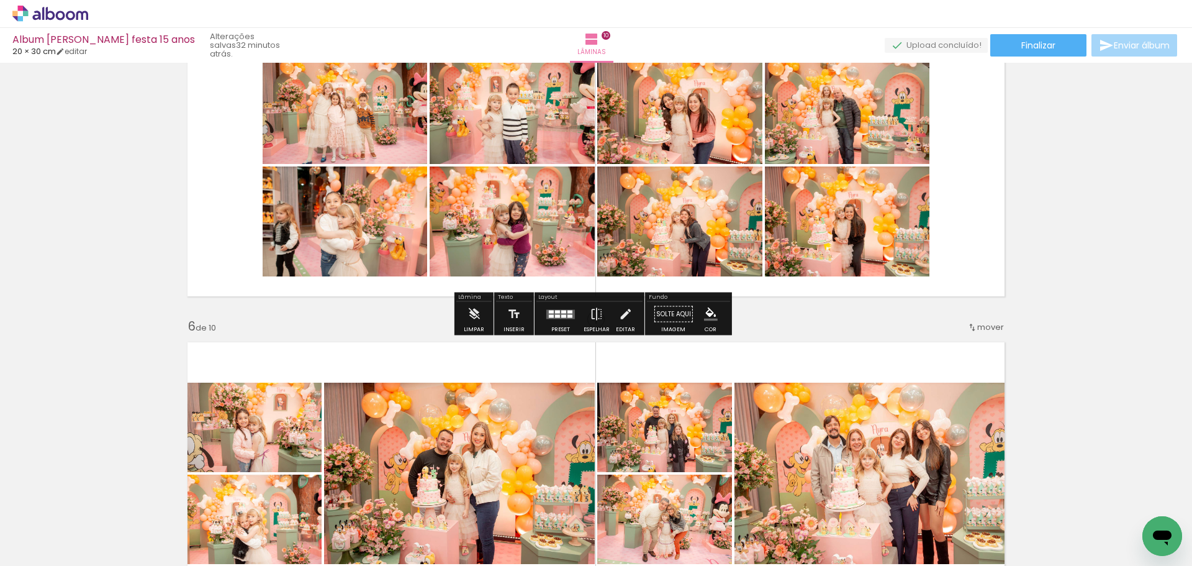
scroll to position [1303, 0]
click at [560, 314] on quentale-layouter at bounding box center [560, 314] width 29 height 9
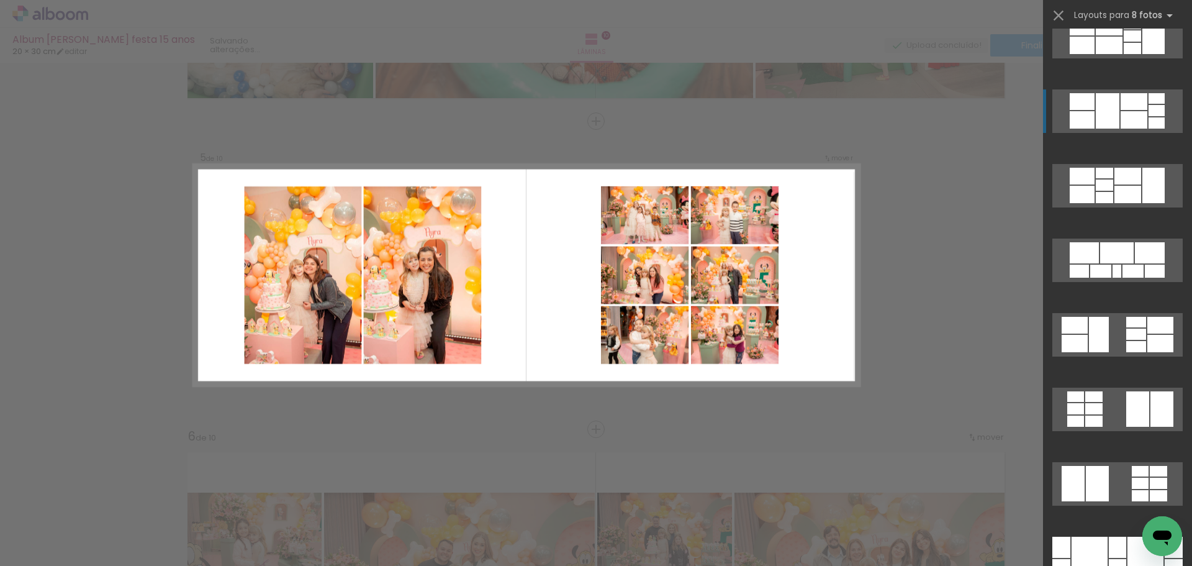
scroll to position [2044, 0]
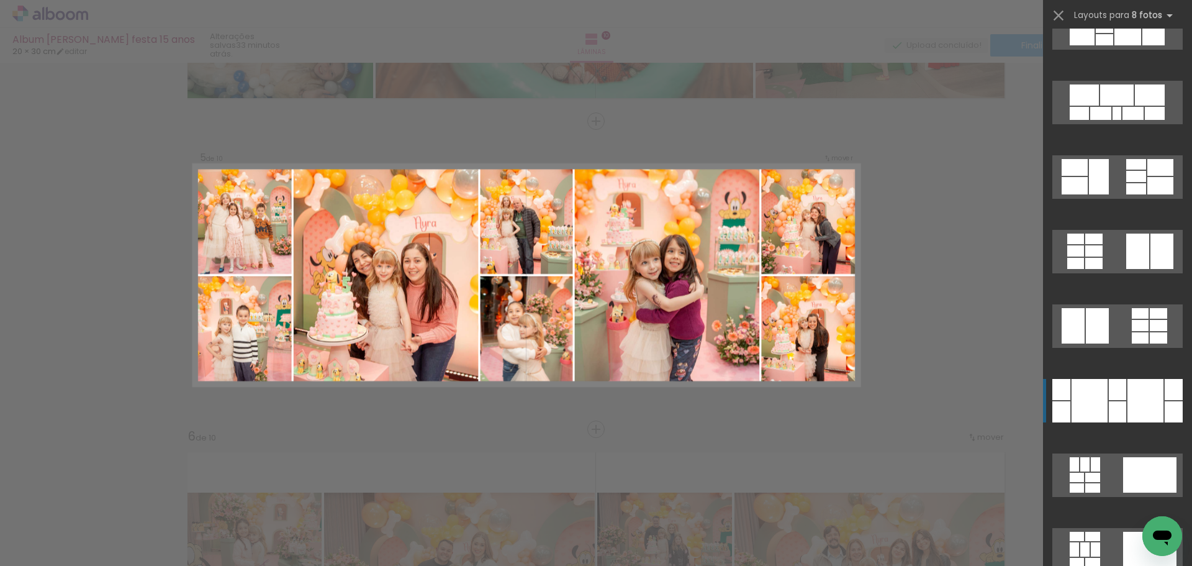
click at [1133, 407] on div at bounding box center [1146, 400] width 36 height 43
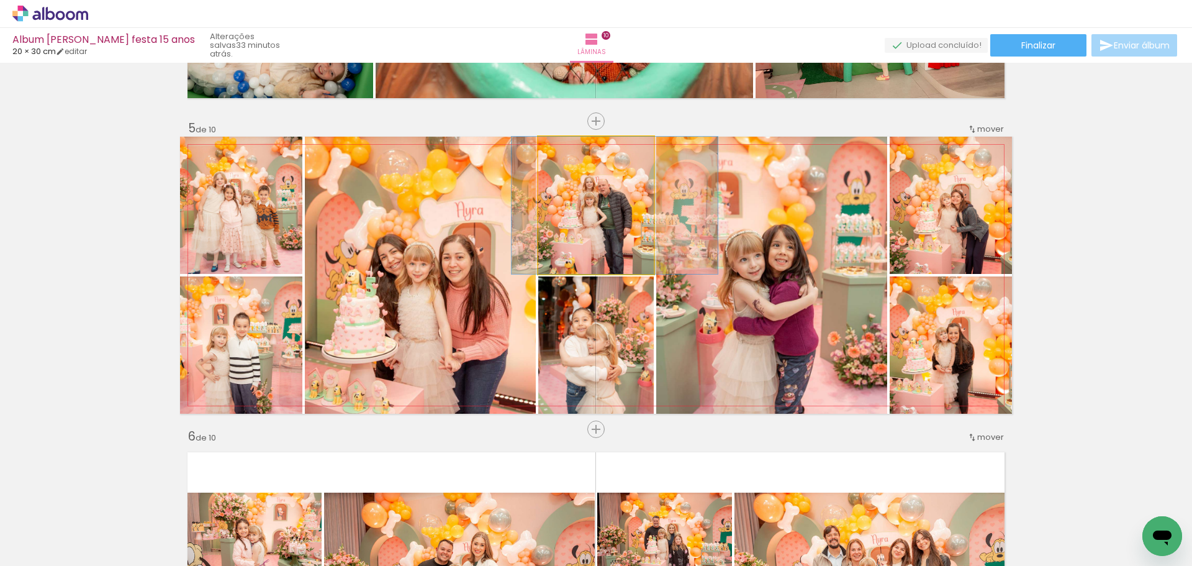
drag, startPoint x: 601, startPoint y: 229, endPoint x: 620, endPoint y: 229, distance: 19.3
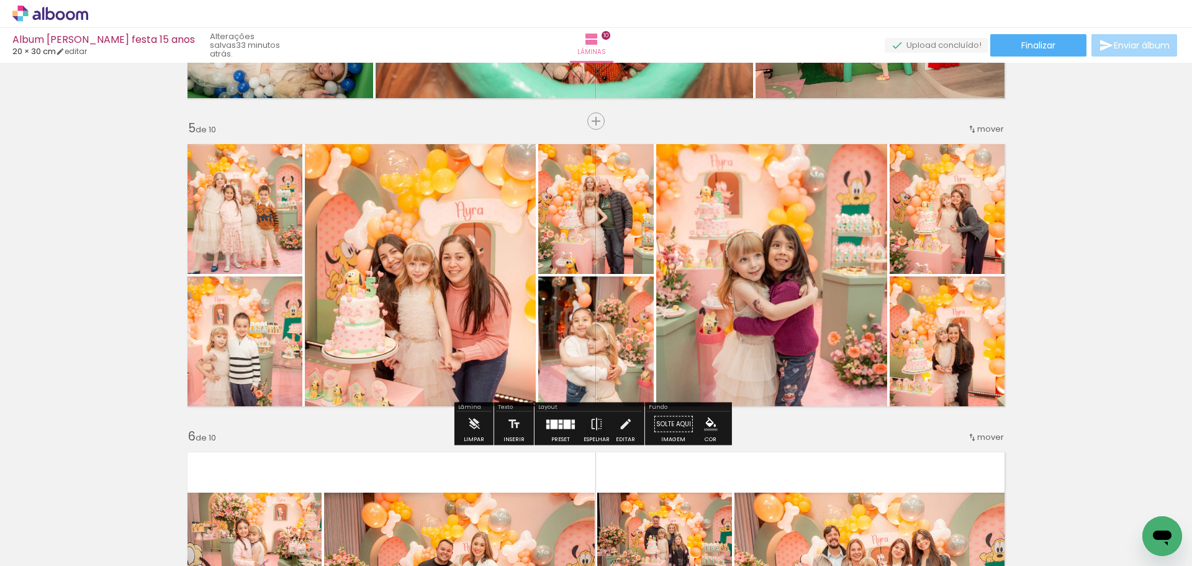
click at [1076, 237] on div "Inserir lâmina 1 de 10 Inserir lâmina 2 de 10 Inserir lâmina 3 de 10 Inserir lâ…" at bounding box center [596, 567] width 1192 height 3389
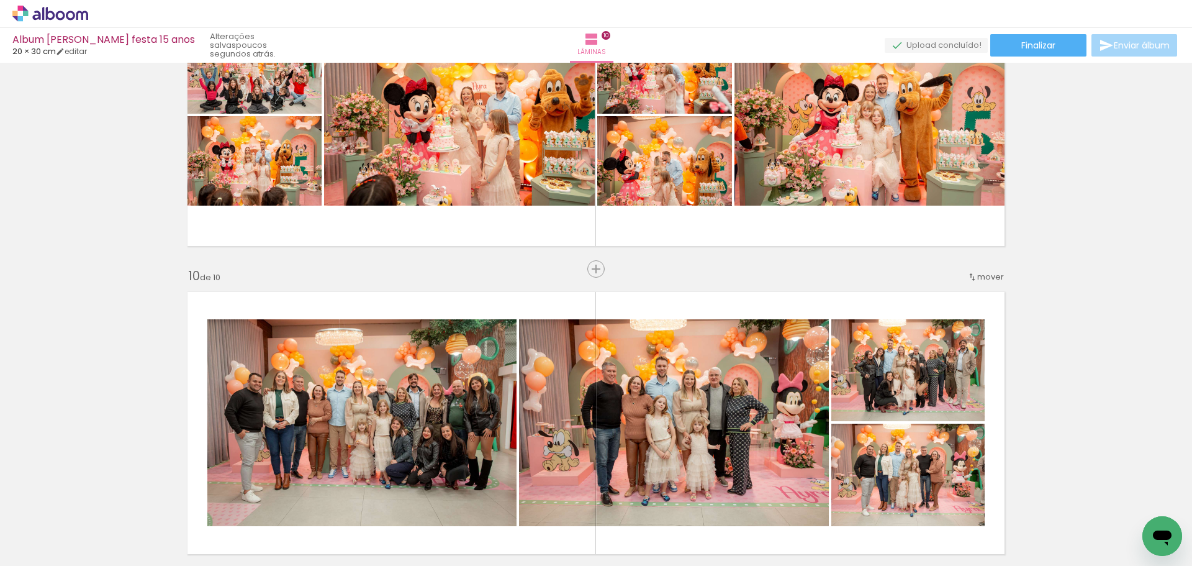
scroll to position [2586, 0]
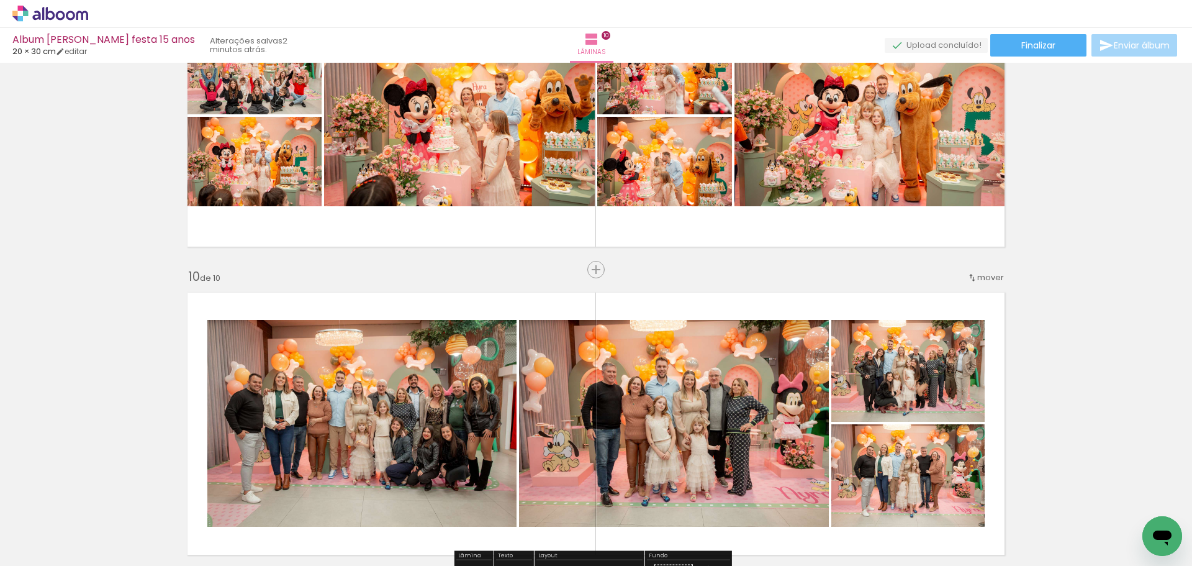
scroll to position [0, 1741]
click at [43, 548] on span "Adicionar Fotos" at bounding box center [43, 549] width 37 height 14
click at [0, 0] on input "file" at bounding box center [0, 0] width 0 height 0
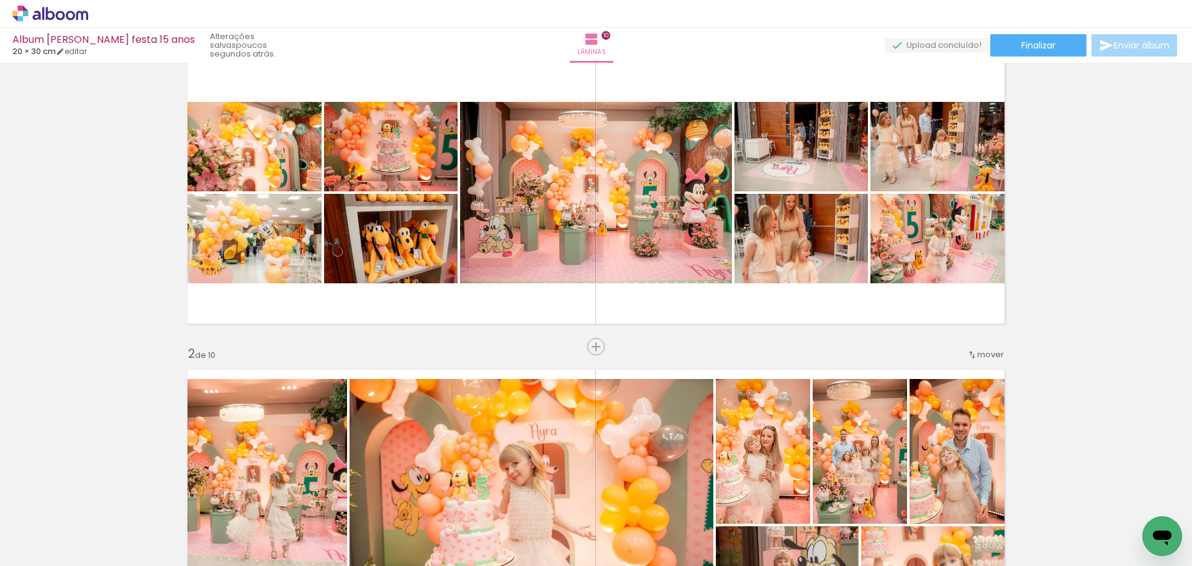
scroll to position [0, 0]
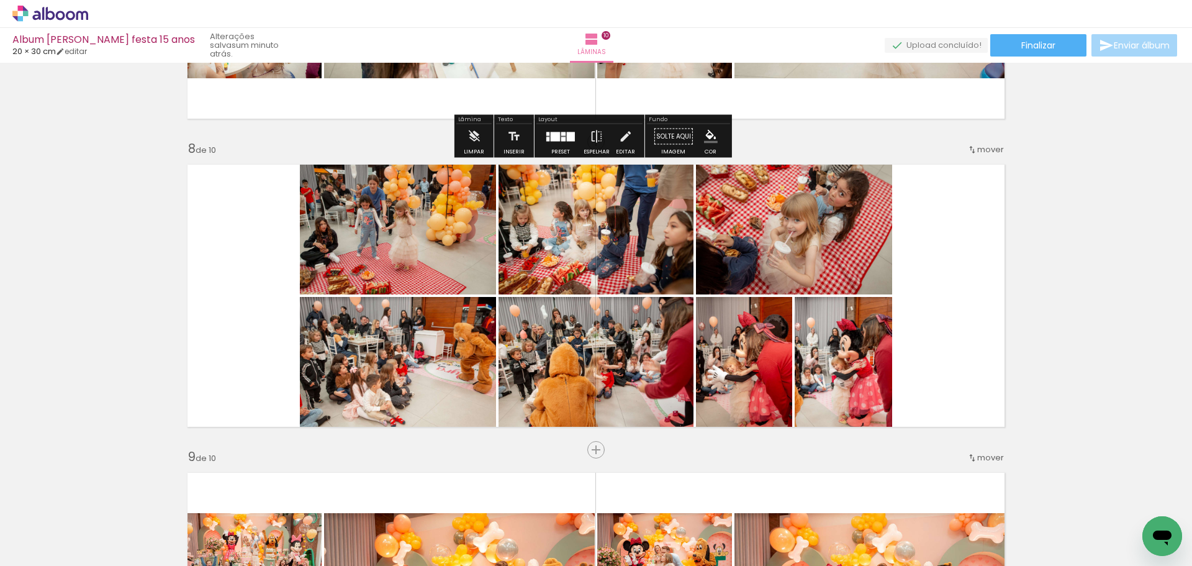
scroll to position [2098, 0]
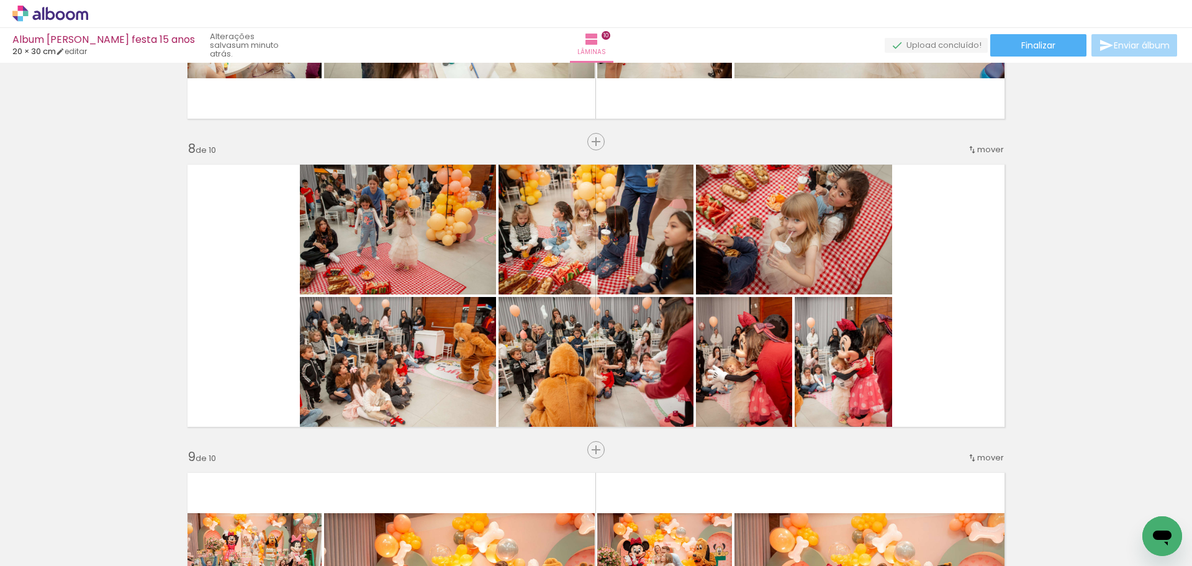
click at [53, 550] on span "Adicionar Fotos" at bounding box center [43, 549] width 37 height 14
click at [0, 0] on input "file" at bounding box center [0, 0] width 0 height 0
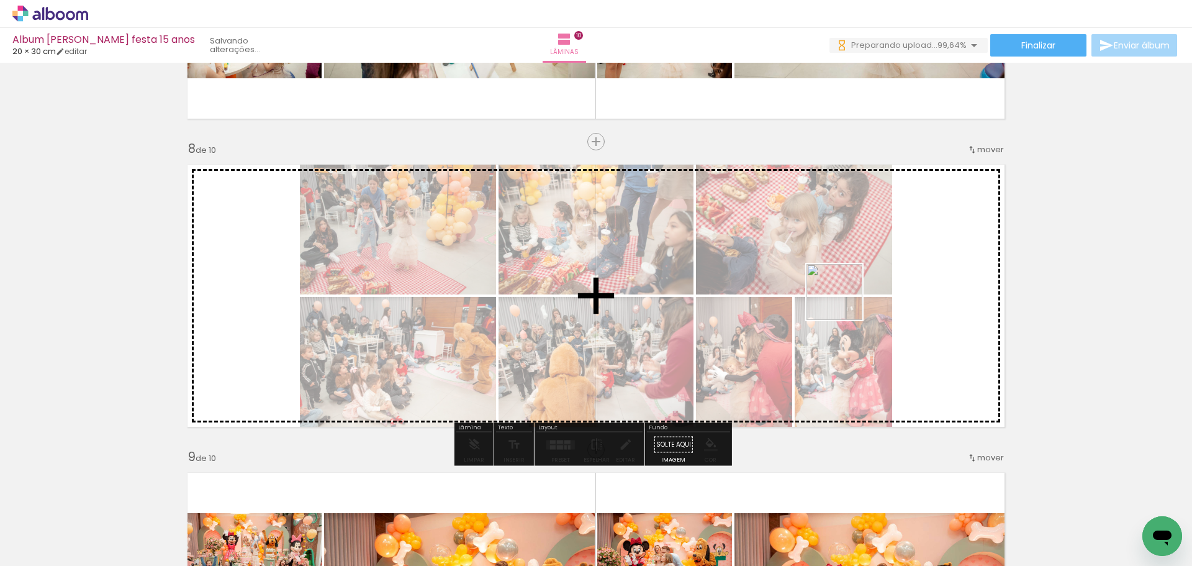
drag, startPoint x: 1134, startPoint y: 518, endPoint x: 845, endPoint y: 302, distance: 361.2
click at [845, 302] on quentale-workspace at bounding box center [596, 283] width 1192 height 566
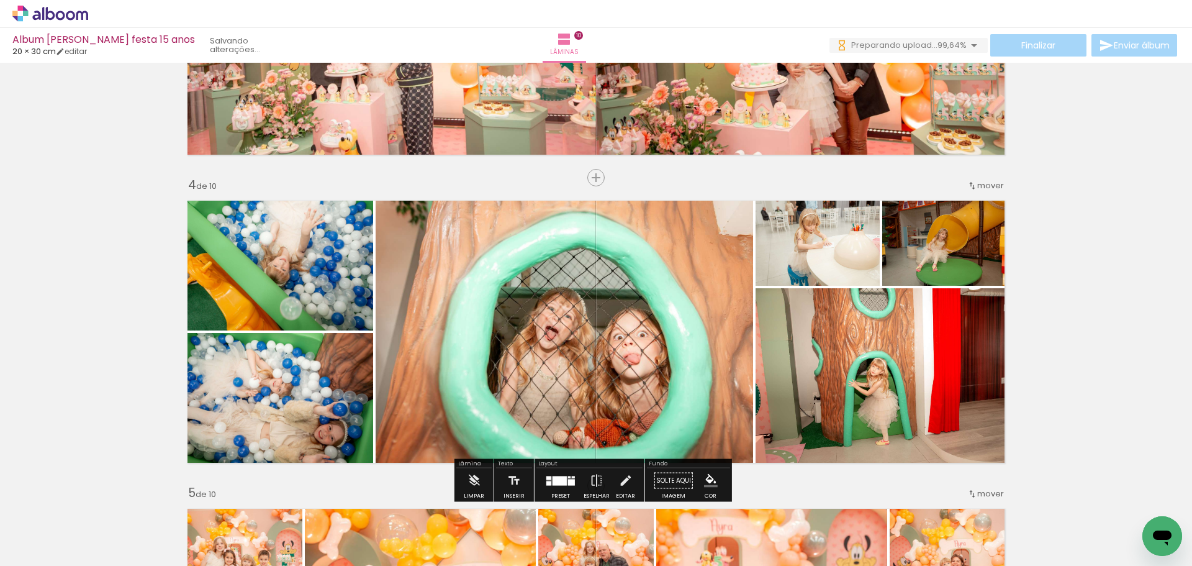
scroll to position [853, 0]
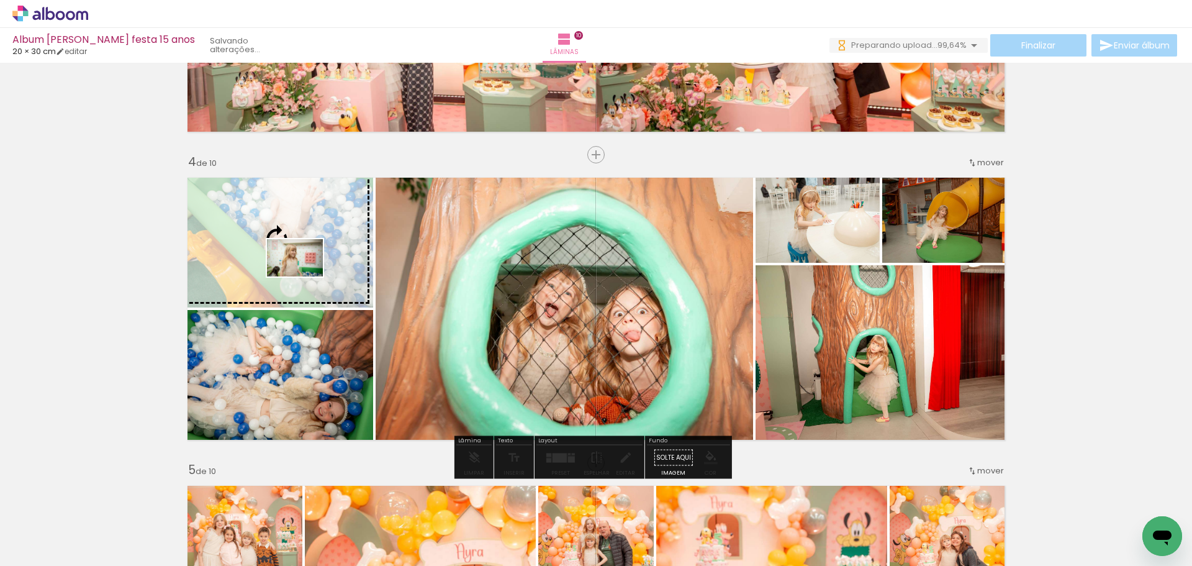
drag, startPoint x: 1065, startPoint y: 532, endPoint x: 303, endPoint y: 276, distance: 804.0
click at [303, 276] on quentale-workspace at bounding box center [596, 283] width 1192 height 566
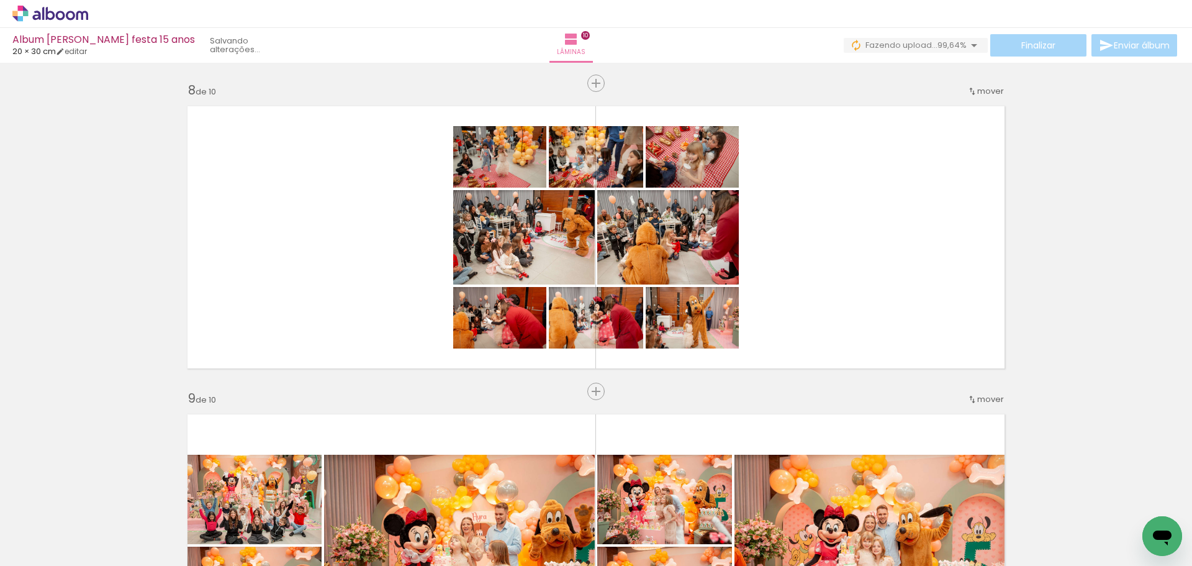
scroll to position [2157, 0]
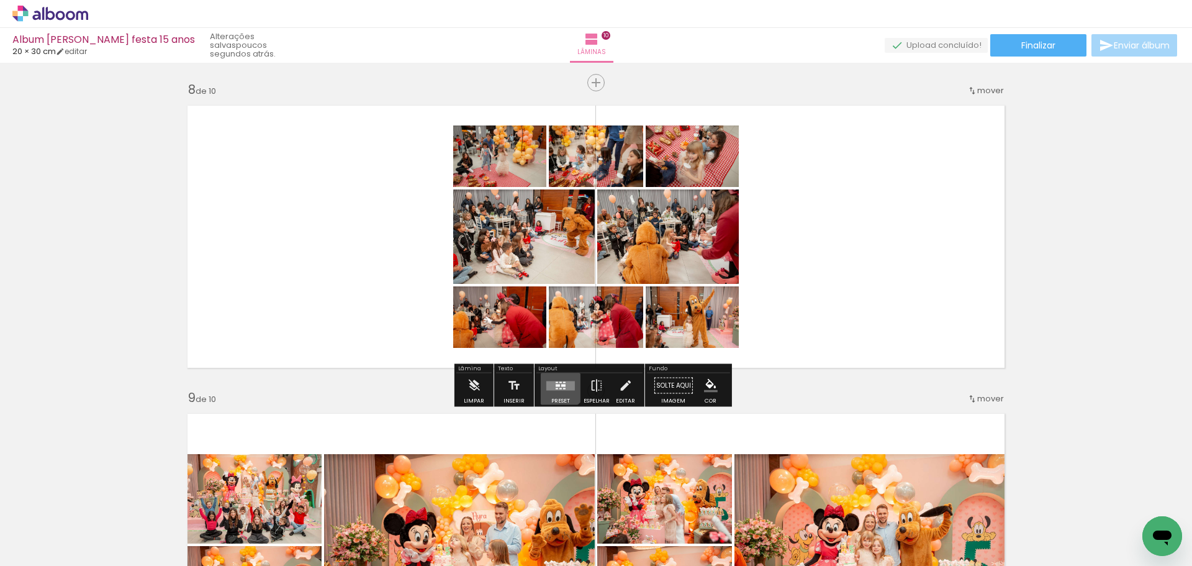
click at [553, 378] on div at bounding box center [561, 385] width 34 height 25
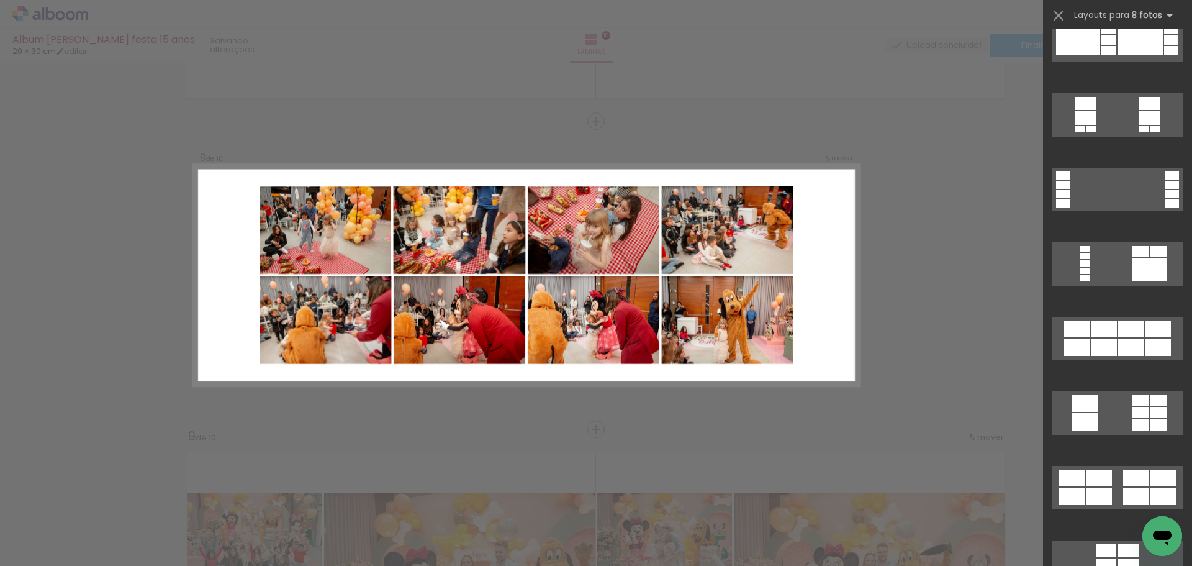
scroll to position [1141, 0]
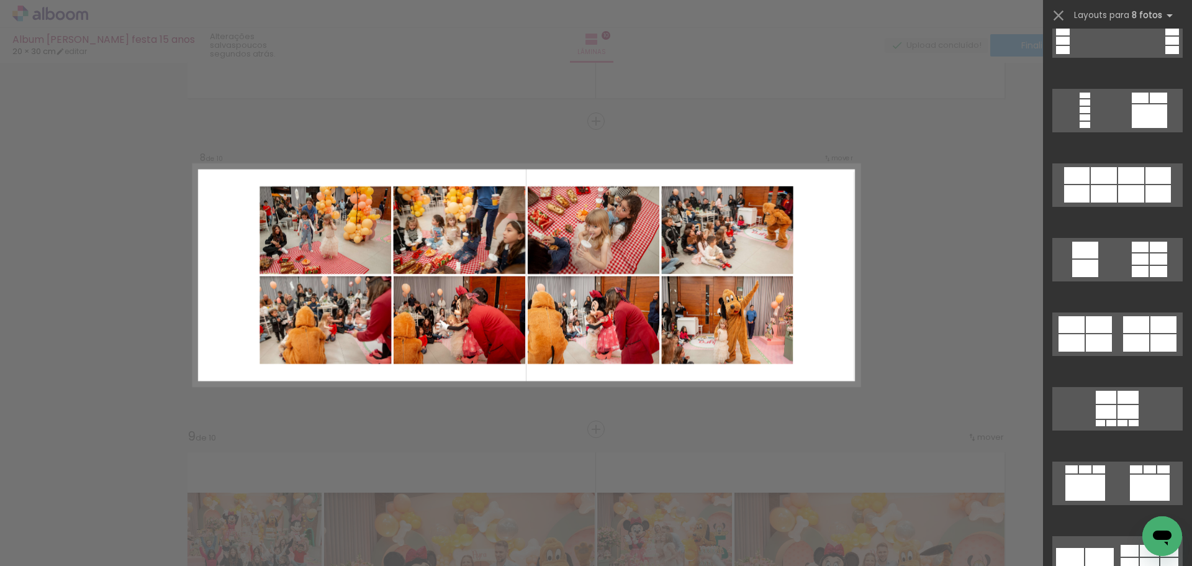
click at [1131, 167] on div at bounding box center [1131, 175] width 26 height 17
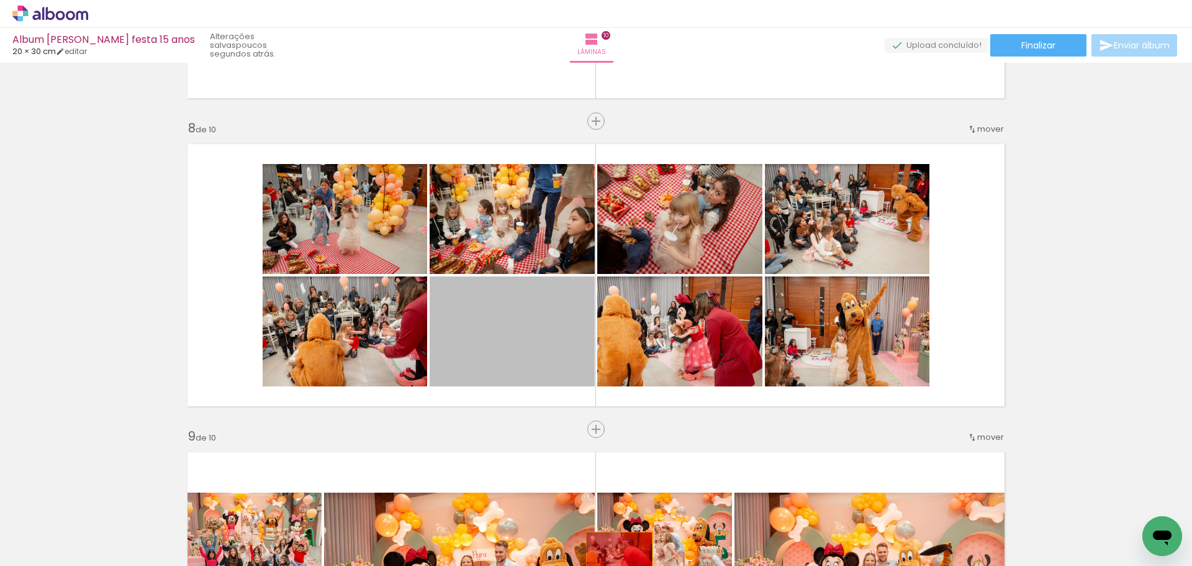
drag, startPoint x: 522, startPoint y: 348, endPoint x: 615, endPoint y: 563, distance: 234.2
click at [615, 563] on quentale-workspace at bounding box center [596, 283] width 1192 height 566
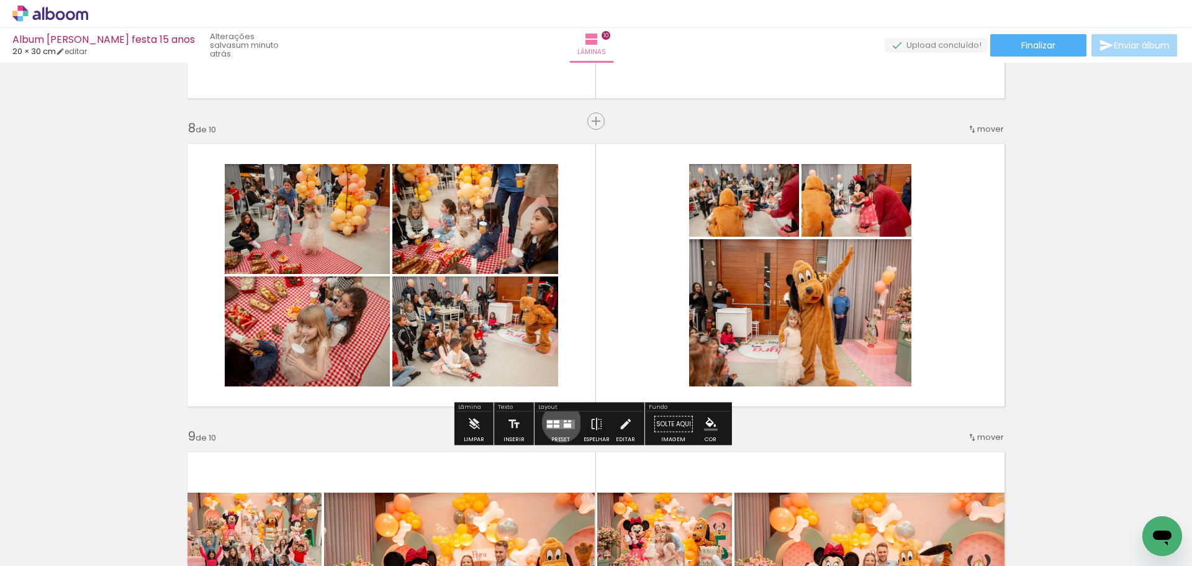
click at [559, 422] on quentale-layouter at bounding box center [560, 423] width 29 height 9
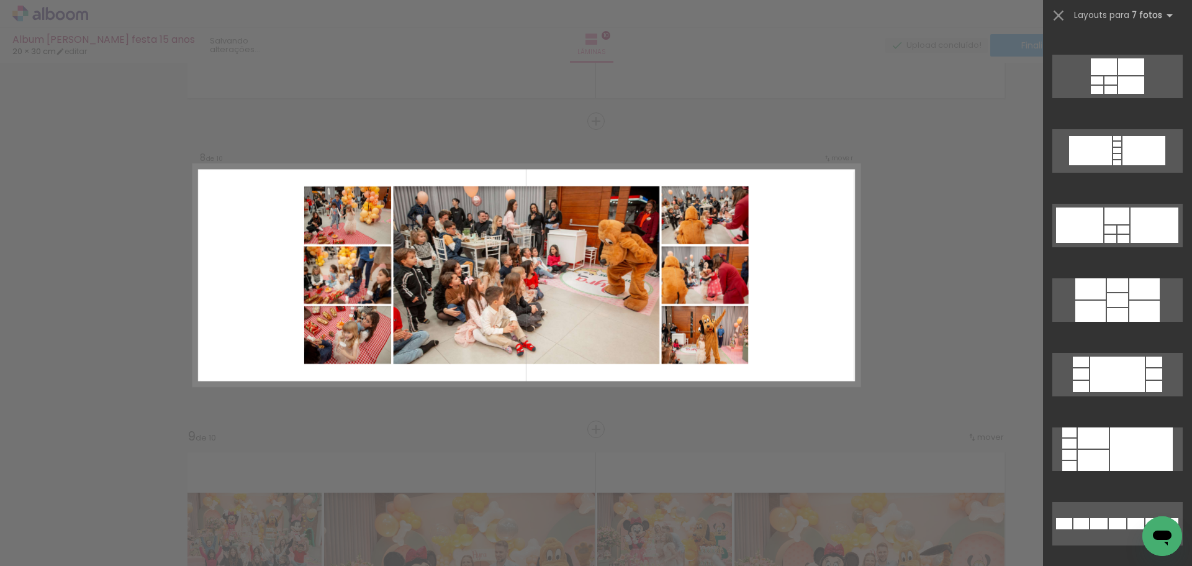
scroll to position [1092, 0]
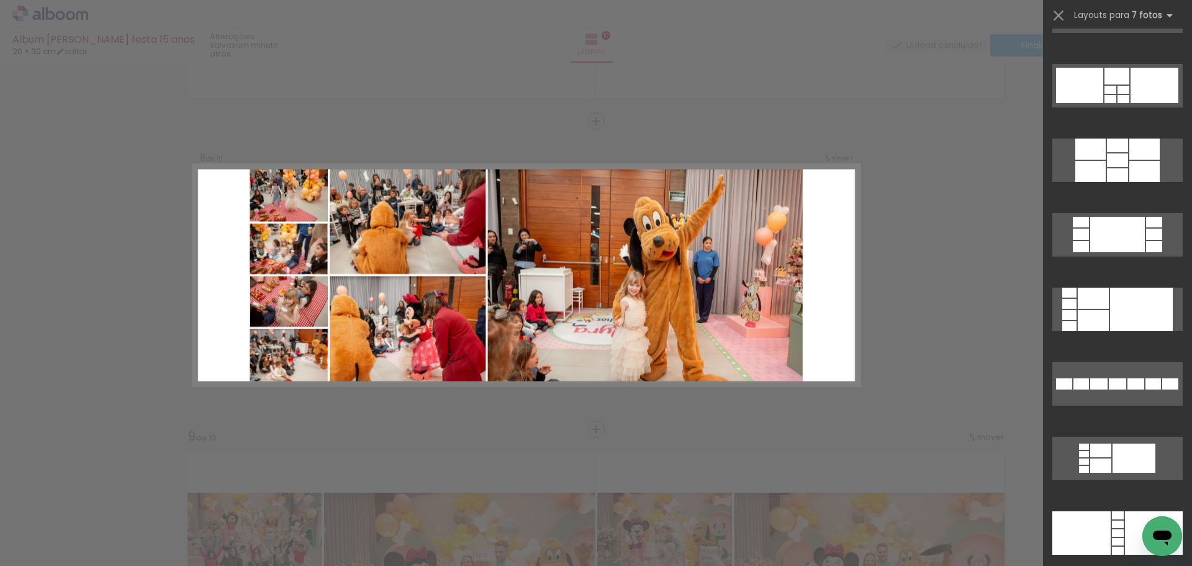
click at [1102, 301] on div at bounding box center [1093, 298] width 31 height 21
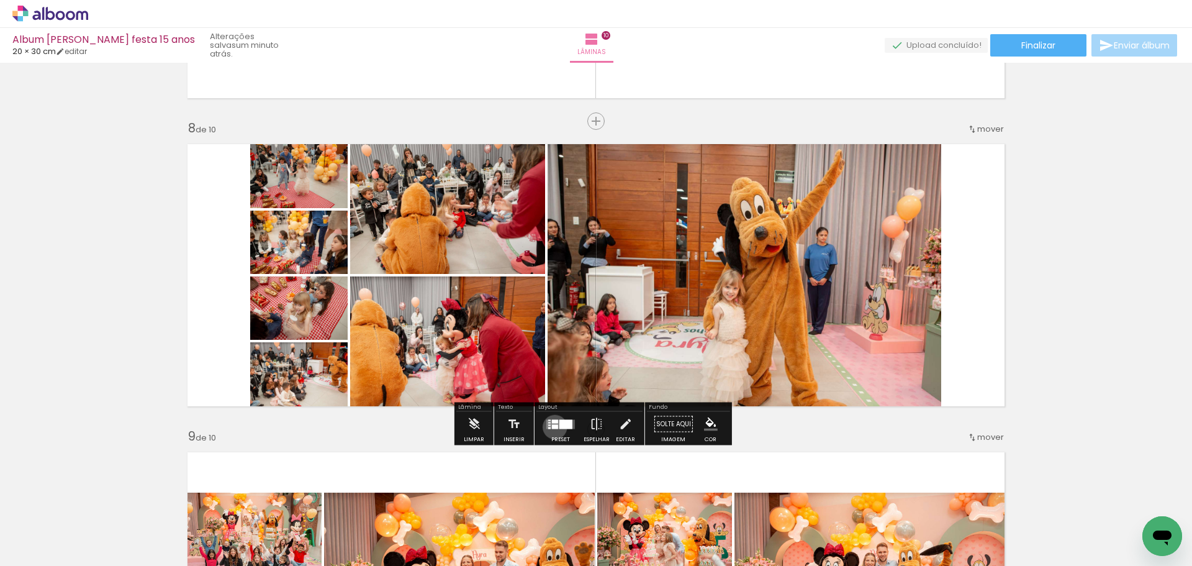
click at [552, 427] on div at bounding box center [555, 426] width 6 height 4
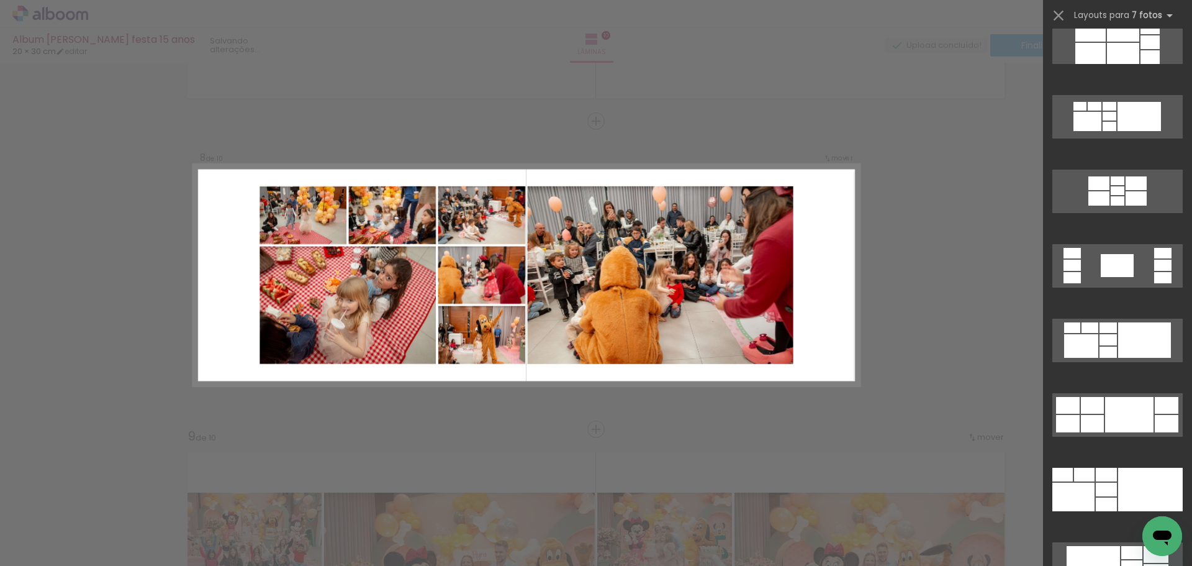
scroll to position [1807, 0]
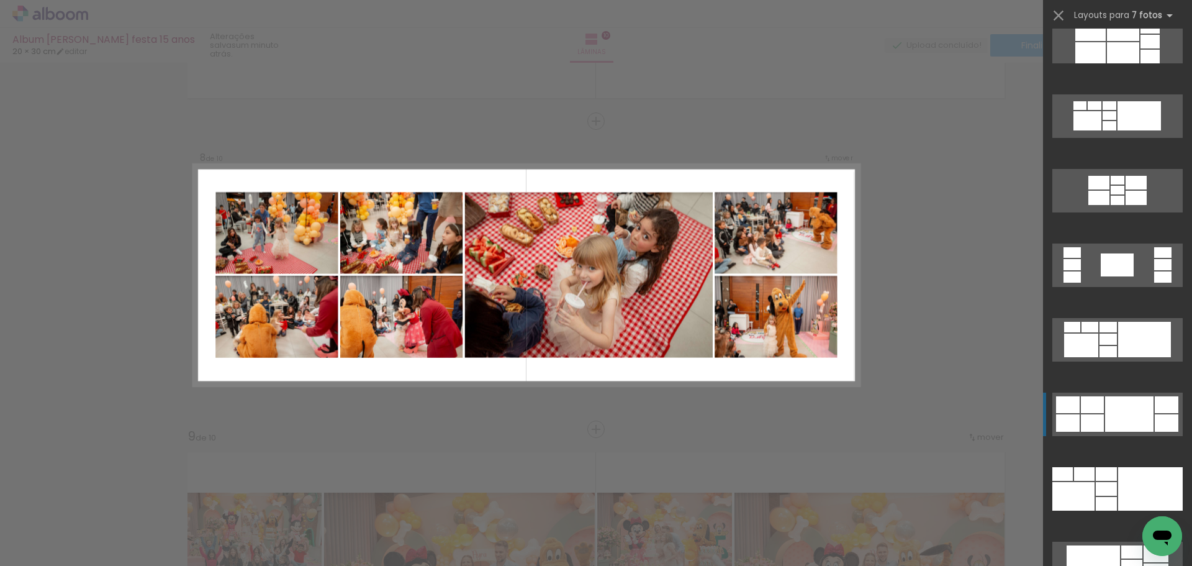
click at [1155, 402] on div at bounding box center [1167, 404] width 24 height 17
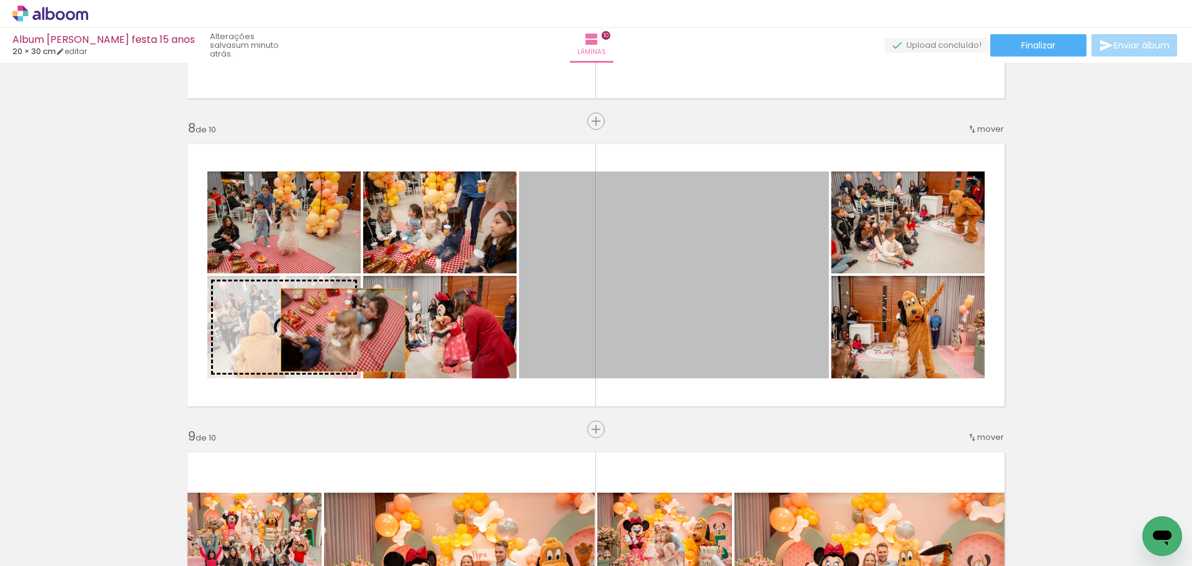
drag, startPoint x: 650, startPoint y: 309, endPoint x: 336, endPoint y: 330, distance: 314.9
click at [0, 0] on slot at bounding box center [0, 0] width 0 height 0
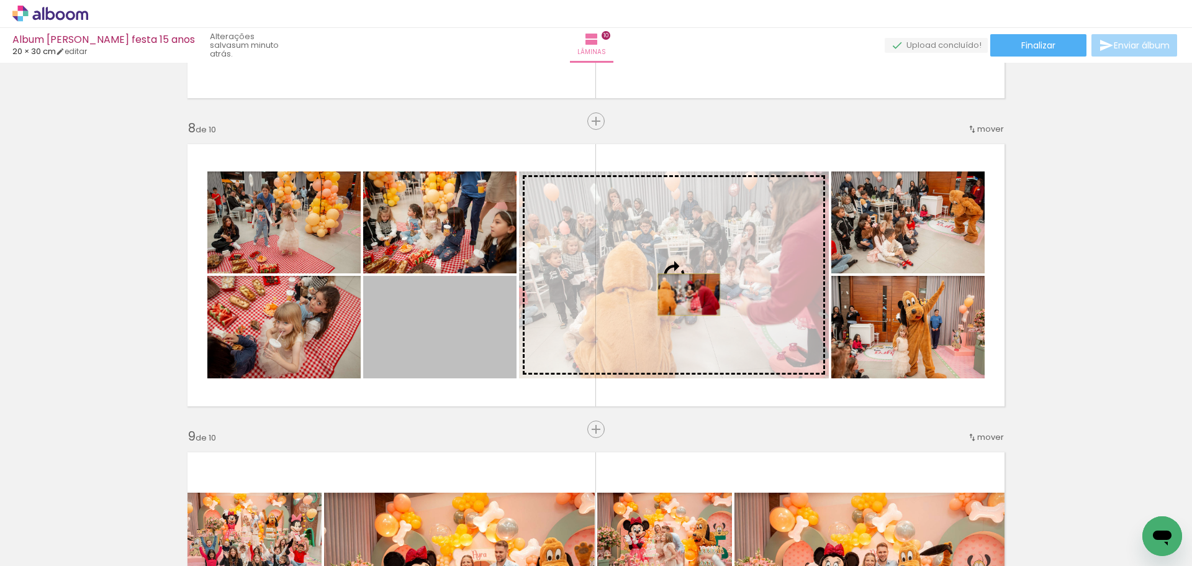
drag, startPoint x: 460, startPoint y: 341, endPoint x: 684, endPoint y: 294, distance: 229.0
click at [0, 0] on slot at bounding box center [0, 0] width 0 height 0
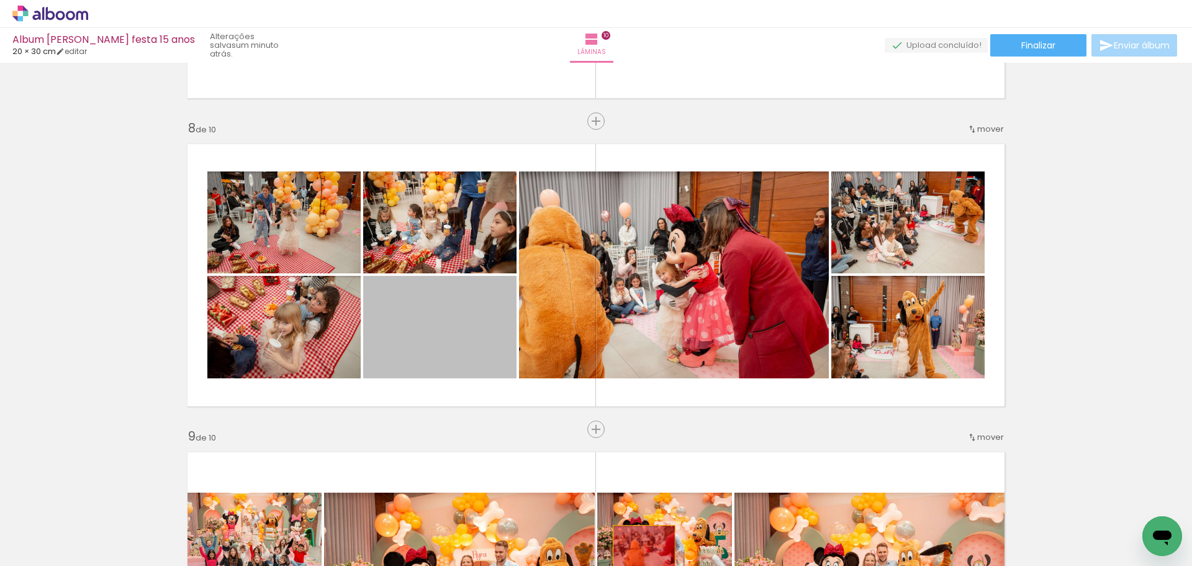
drag, startPoint x: 465, startPoint y: 343, endPoint x: 637, endPoint y: 540, distance: 260.6
click at [637, 540] on quentale-workspace at bounding box center [596, 283] width 1192 height 566
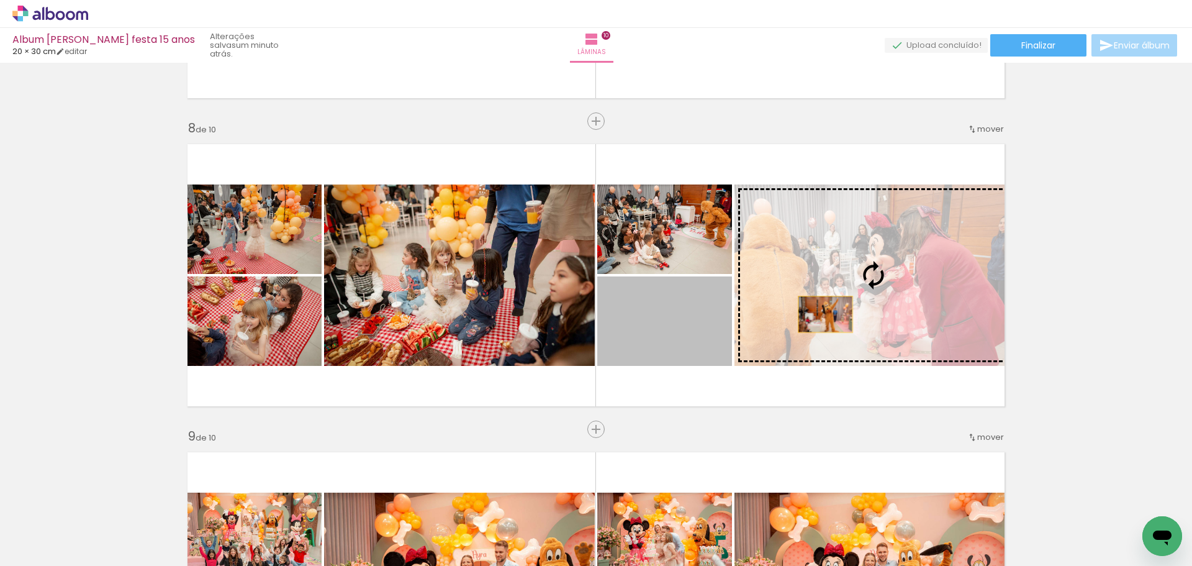
drag, startPoint x: 717, startPoint y: 342, endPoint x: 867, endPoint y: 300, distance: 155.5
click at [0, 0] on slot at bounding box center [0, 0] width 0 height 0
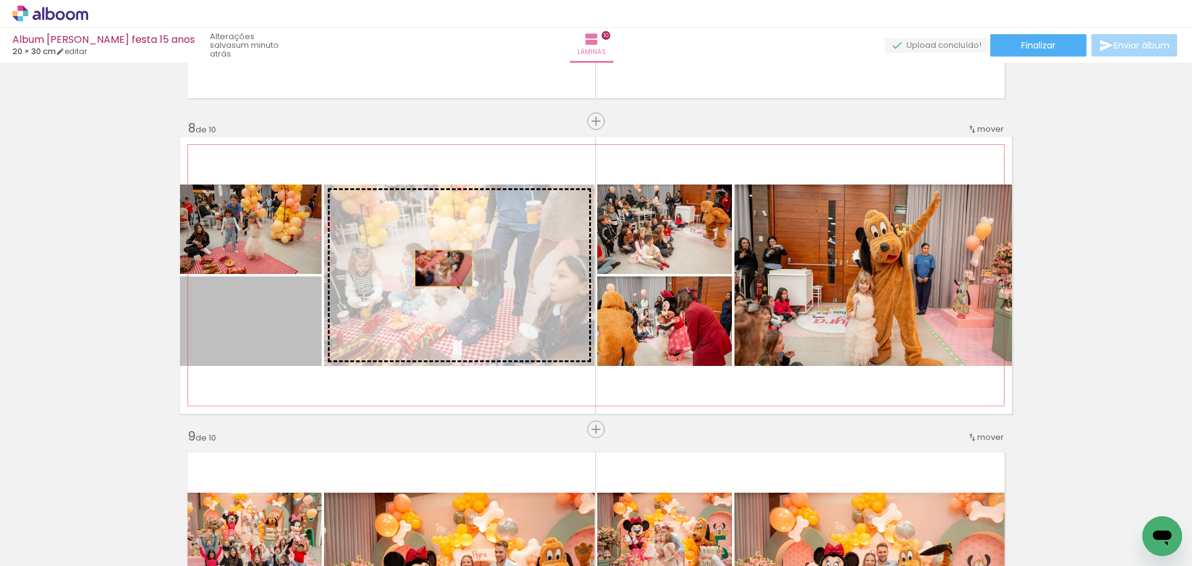
drag, startPoint x: 285, startPoint y: 325, endPoint x: 450, endPoint y: 269, distance: 174.0
click at [0, 0] on slot at bounding box center [0, 0] width 0 height 0
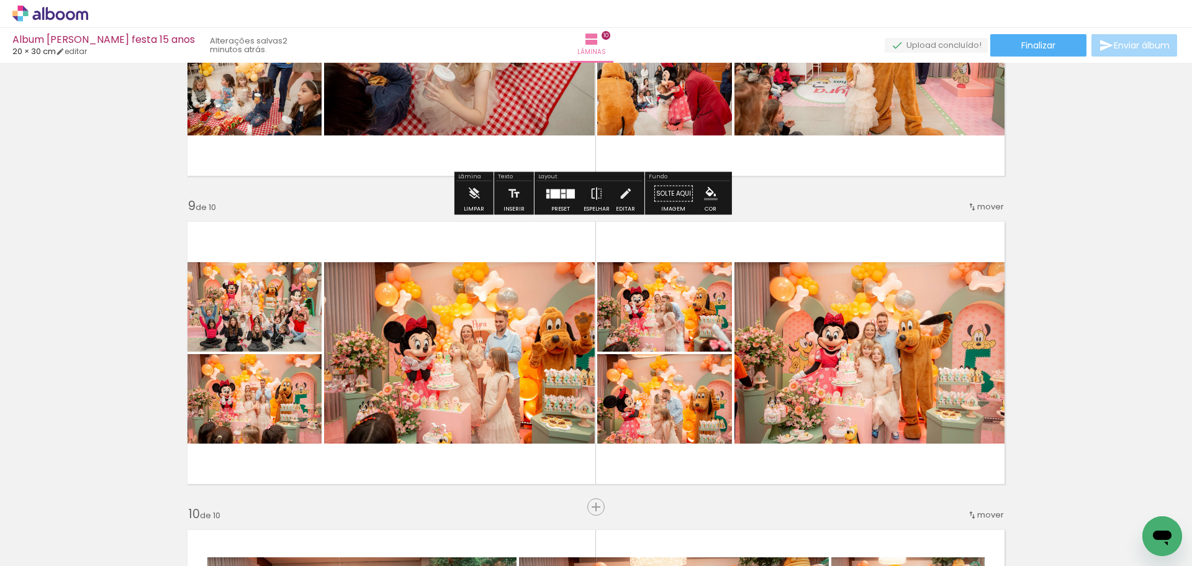
scroll to position [2347, 0]
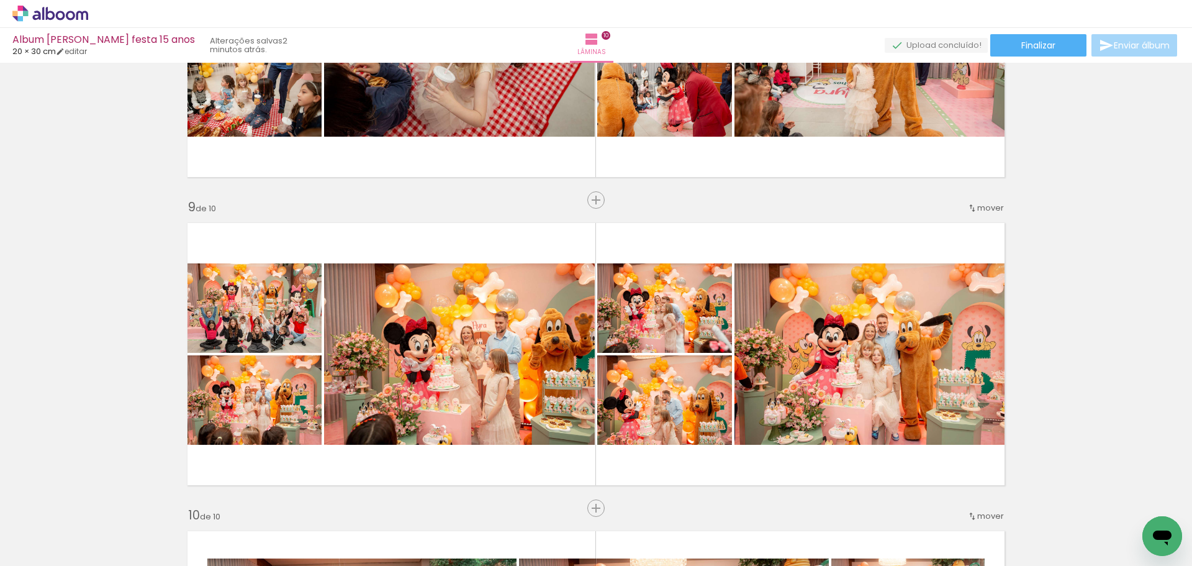
scroll to position [0, 18179]
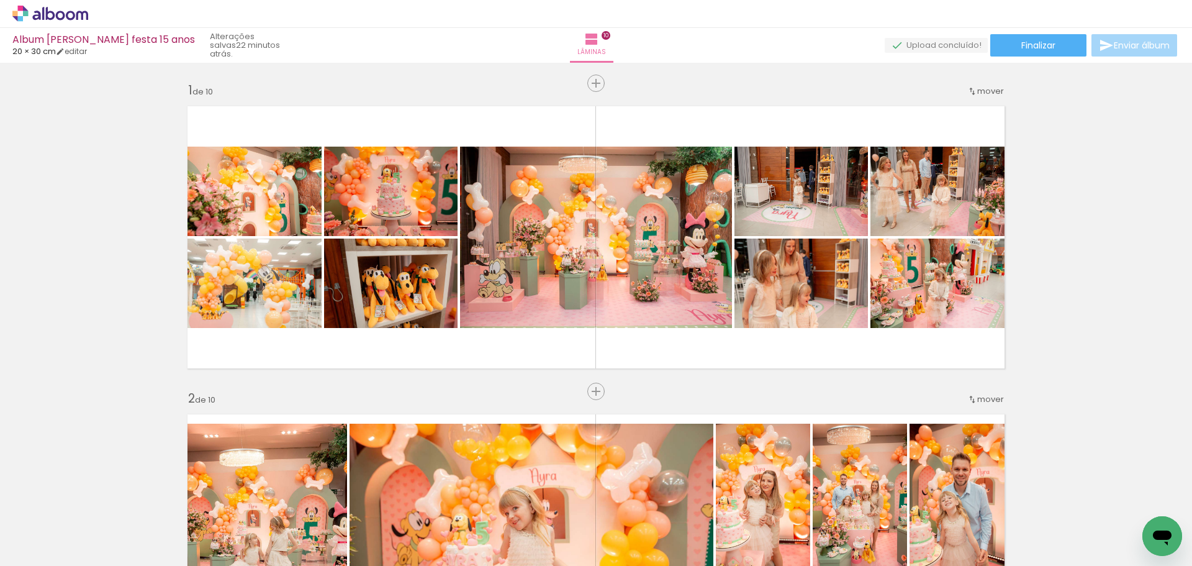
scroll to position [0, 18179]
